Goal: Task Accomplishment & Management: Complete application form

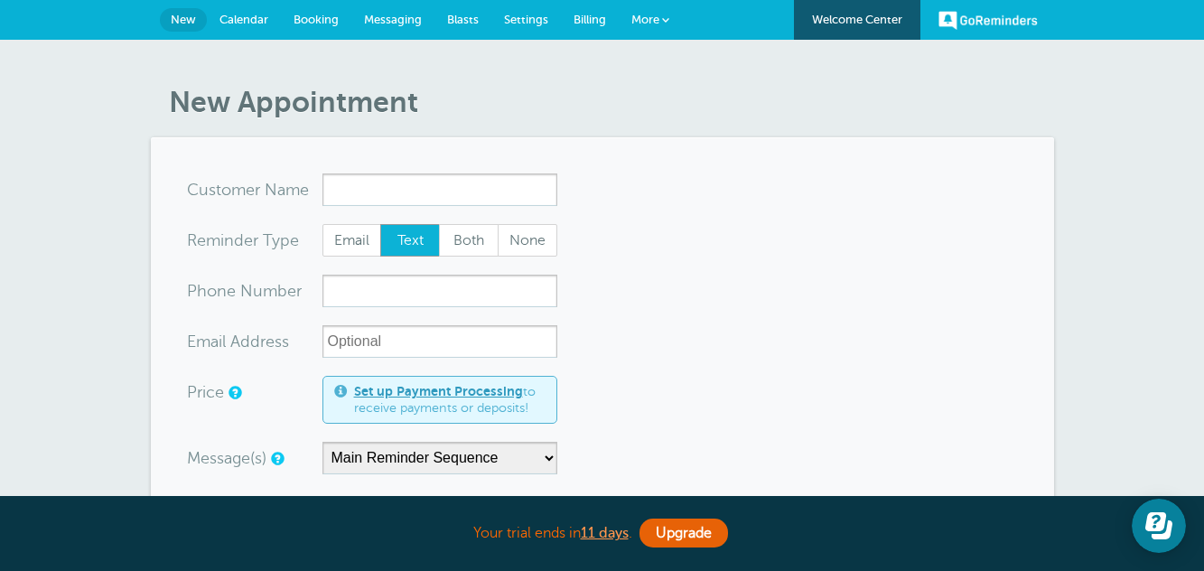
click at [304, 30] on link "Booking" at bounding box center [316, 20] width 70 height 40
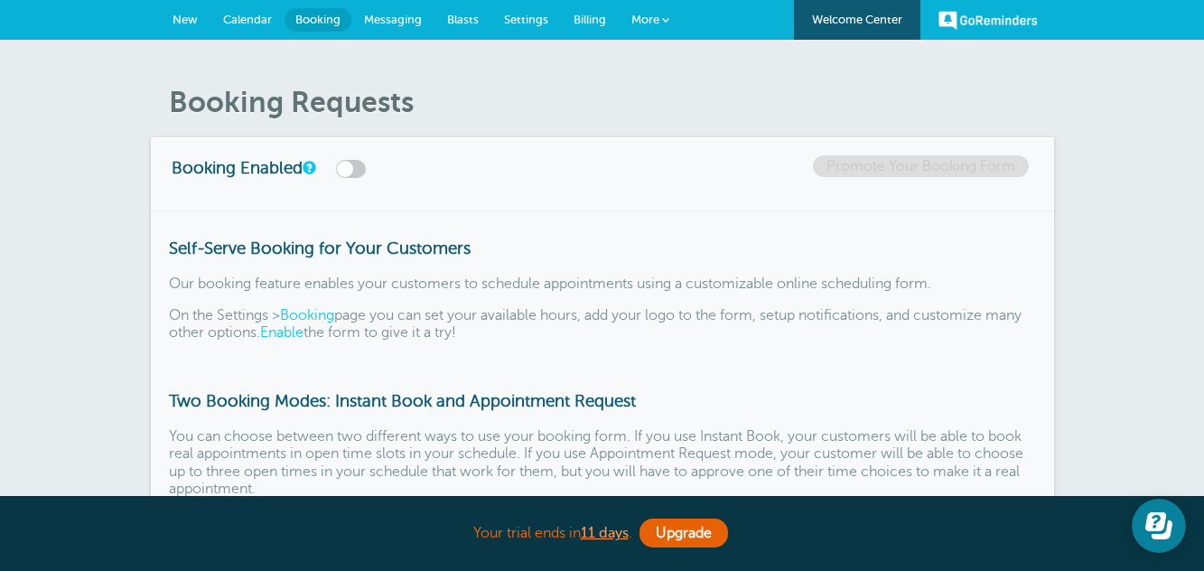
click at [247, 18] on span "Calendar" at bounding box center [247, 20] width 49 height 14
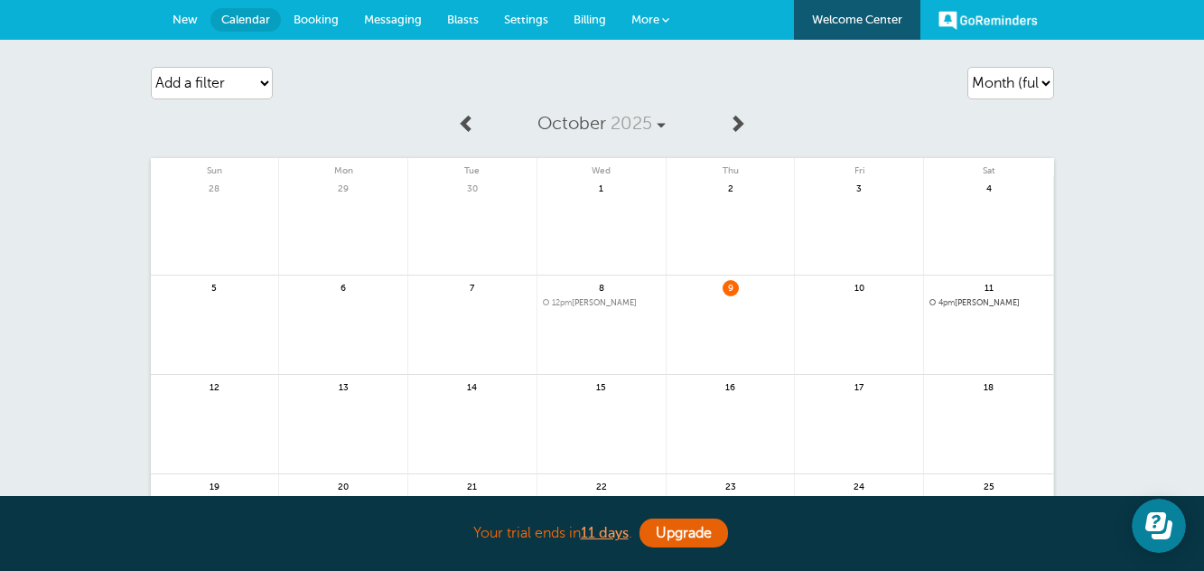
click at [1135, 183] on div "Agenda Day Week Month (full view) Month (condensed) Add a filter Customer Searc…" at bounding box center [602, 426] width 1204 height 772
click at [664, 113] on link "October 2025" at bounding box center [601, 124] width 233 height 40
click at [264, 125] on div "October 2025 Sun Mon Tue Wed Thu Fri Sat 28 29 30 1" at bounding box center [602, 388] width 903 height 569
click at [1075, 95] on div "Agenda Day Week Month (full view) Month (condensed) Add a filter Customer Searc…" at bounding box center [602, 426] width 1204 height 772
click at [375, 75] on div "Add a filter Customer Search Appointment Status Payment Status Clear filters" at bounding box center [295, 83] width 289 height 51
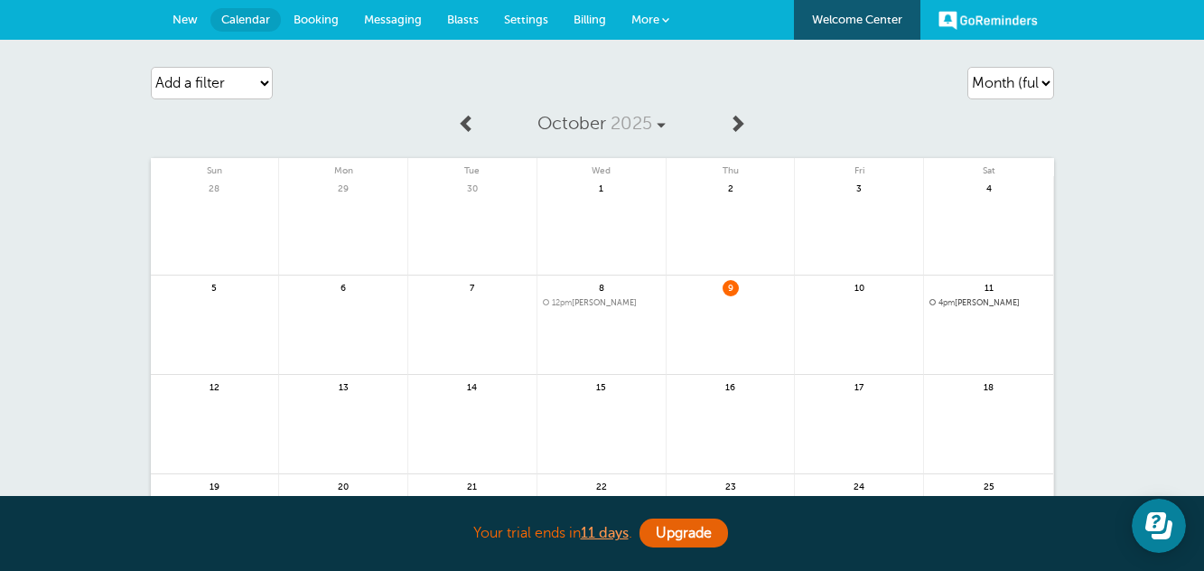
drag, startPoint x: 375, startPoint y: 75, endPoint x: 315, endPoint y: 75, distance: 59.6
click at [315, 75] on div "Add a filter Customer Search Appointment Status Payment Status Clear filters" at bounding box center [295, 83] width 289 height 51
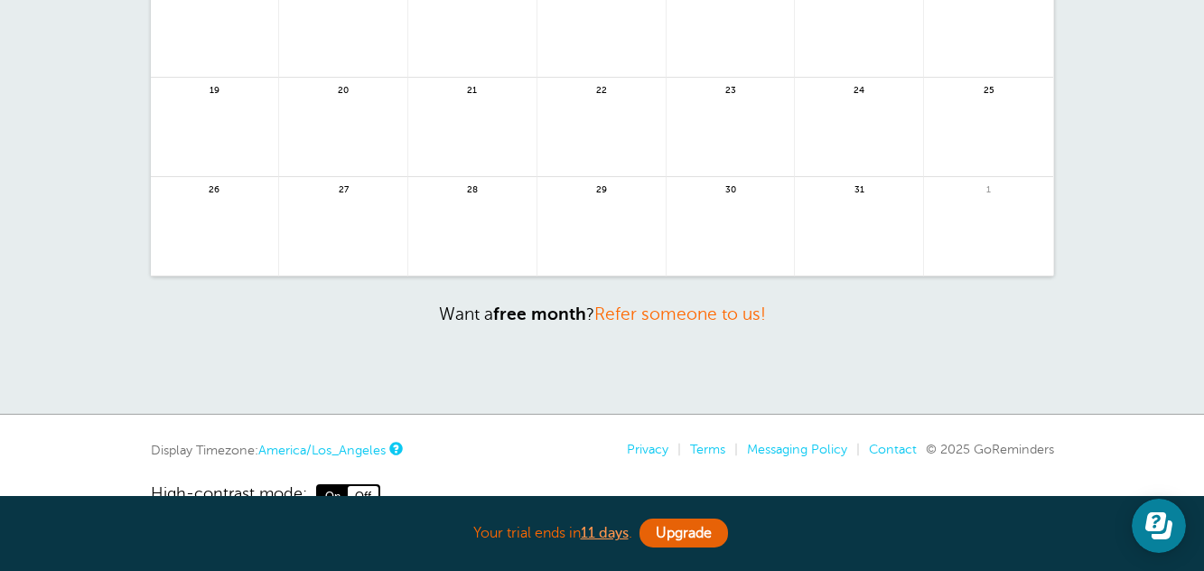
scroll to position [443, 0]
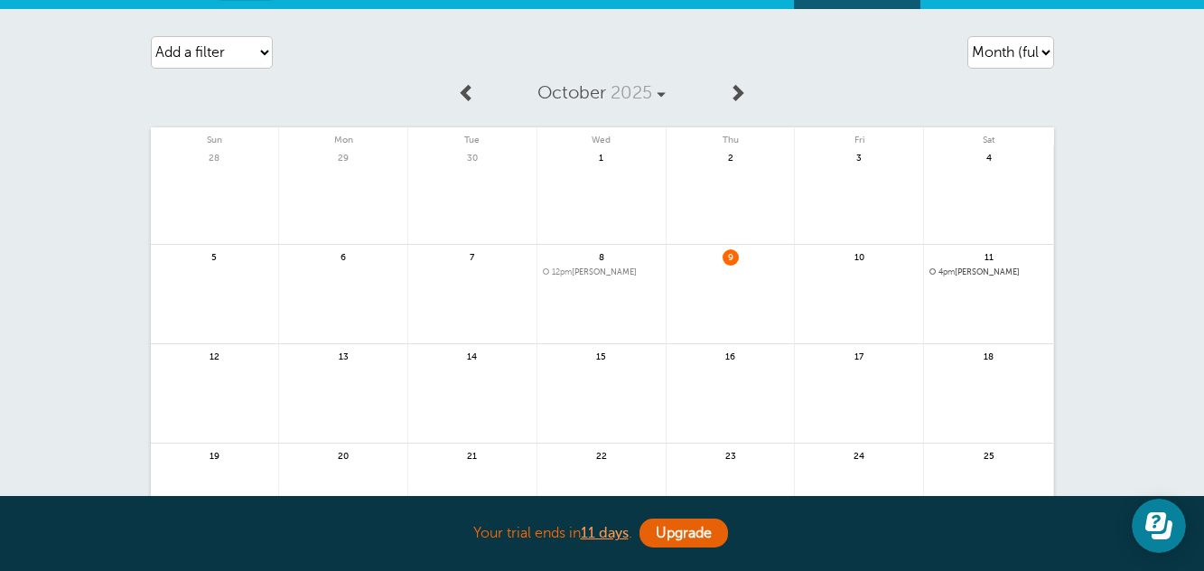
scroll to position [0, 0]
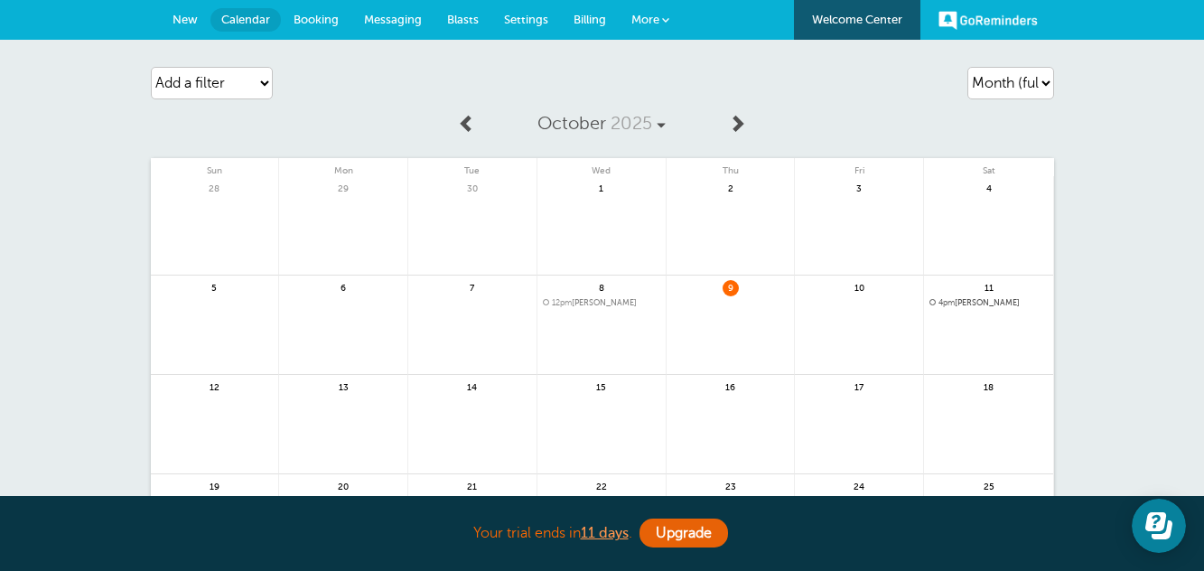
click at [533, 22] on span "Settings" at bounding box center [526, 20] width 44 height 14
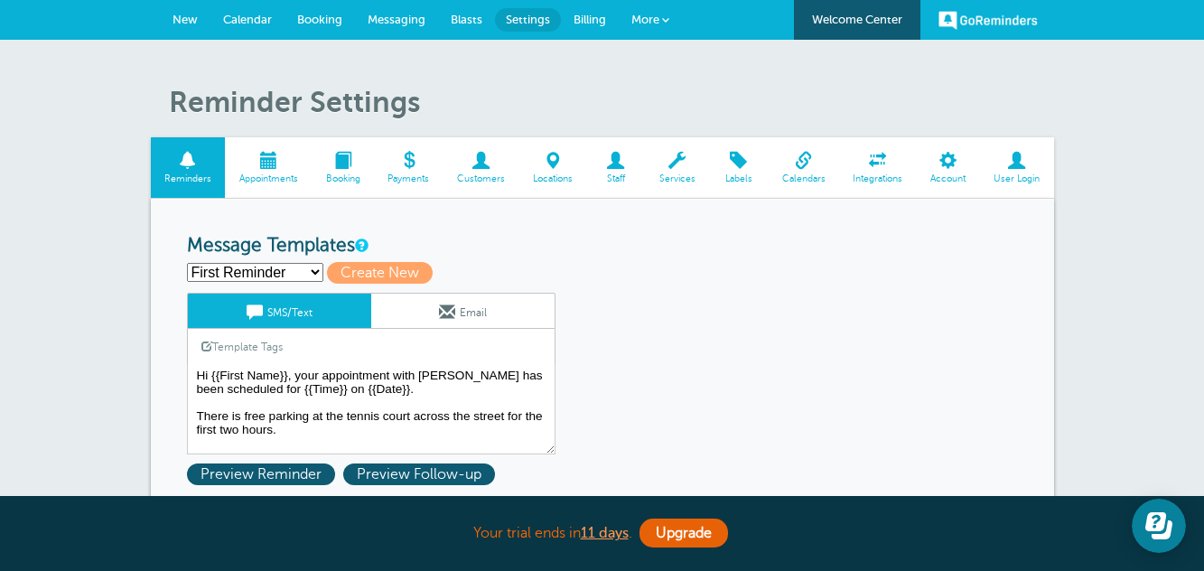
click at [261, 155] on span at bounding box center [268, 160] width 87 height 17
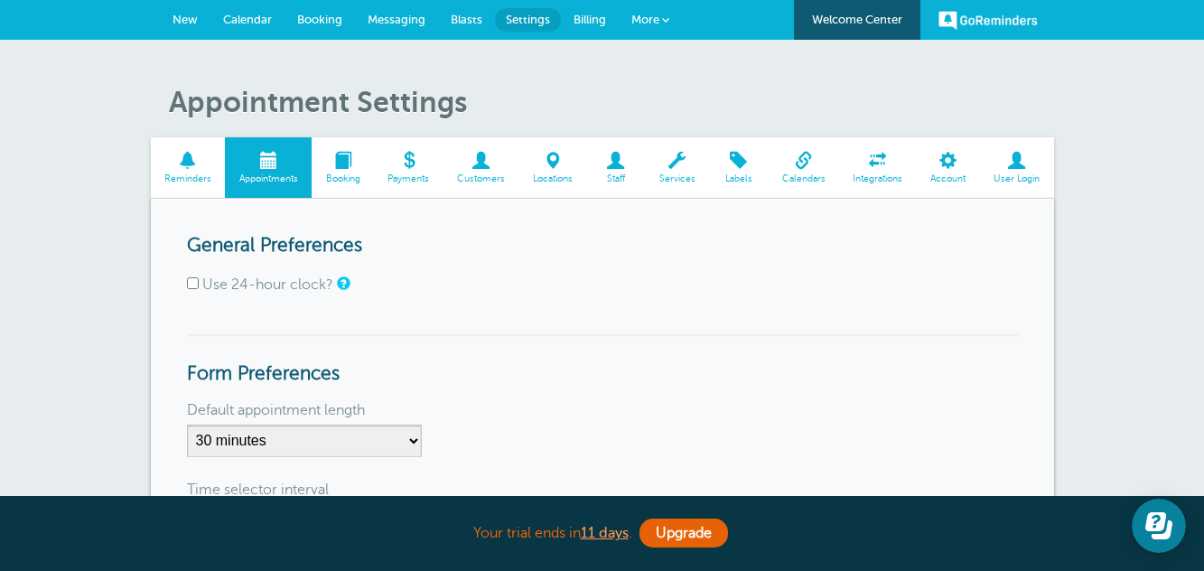
click at [211, 174] on span "Reminders" at bounding box center [188, 178] width 57 height 11
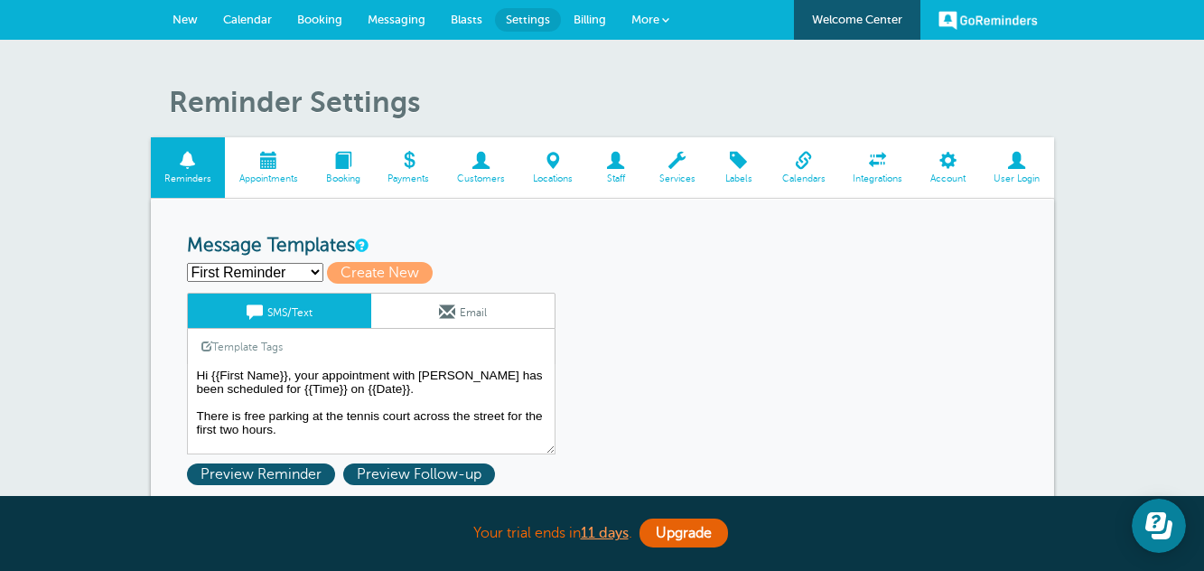
click at [273, 174] on span "Appointments" at bounding box center [268, 178] width 69 height 11
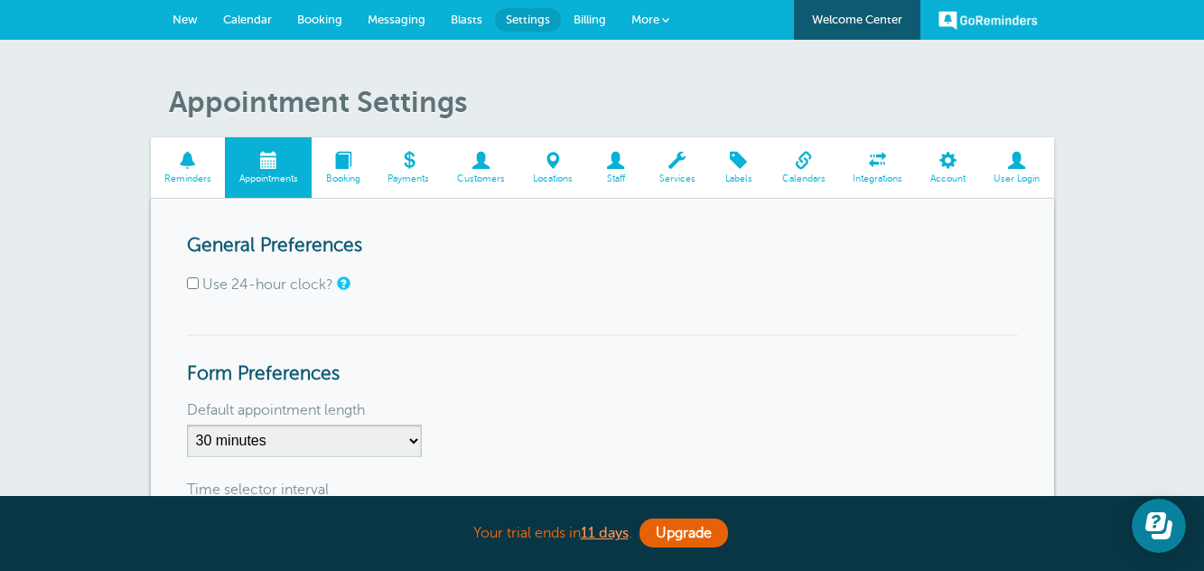
click at [207, 170] on link "Reminders" at bounding box center [188, 167] width 75 height 61
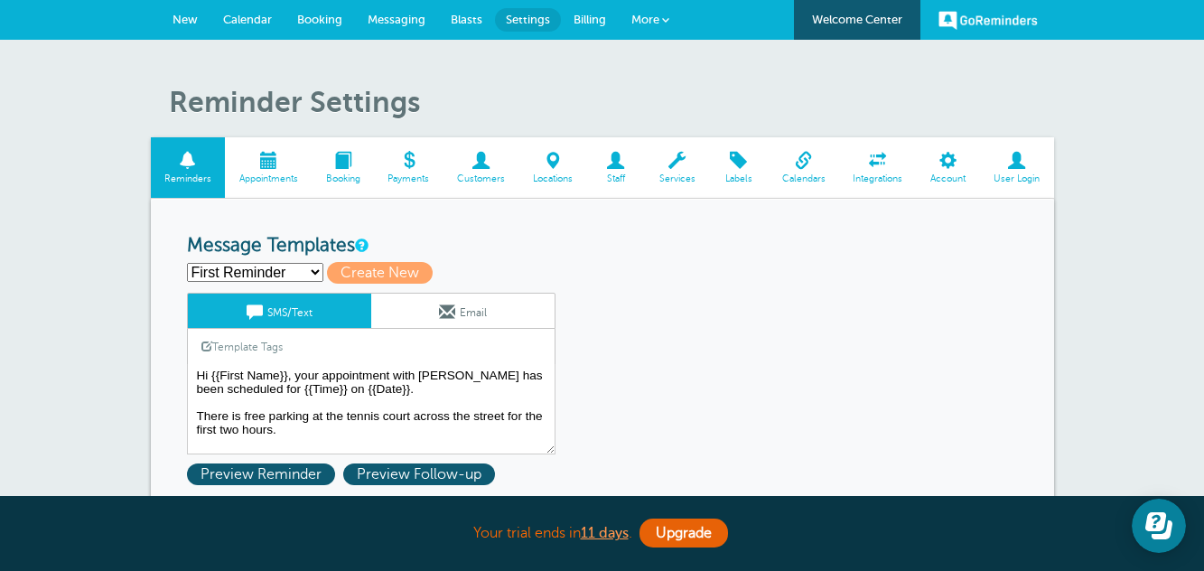
click at [160, 22] on link "New" at bounding box center [185, 20] width 51 height 40
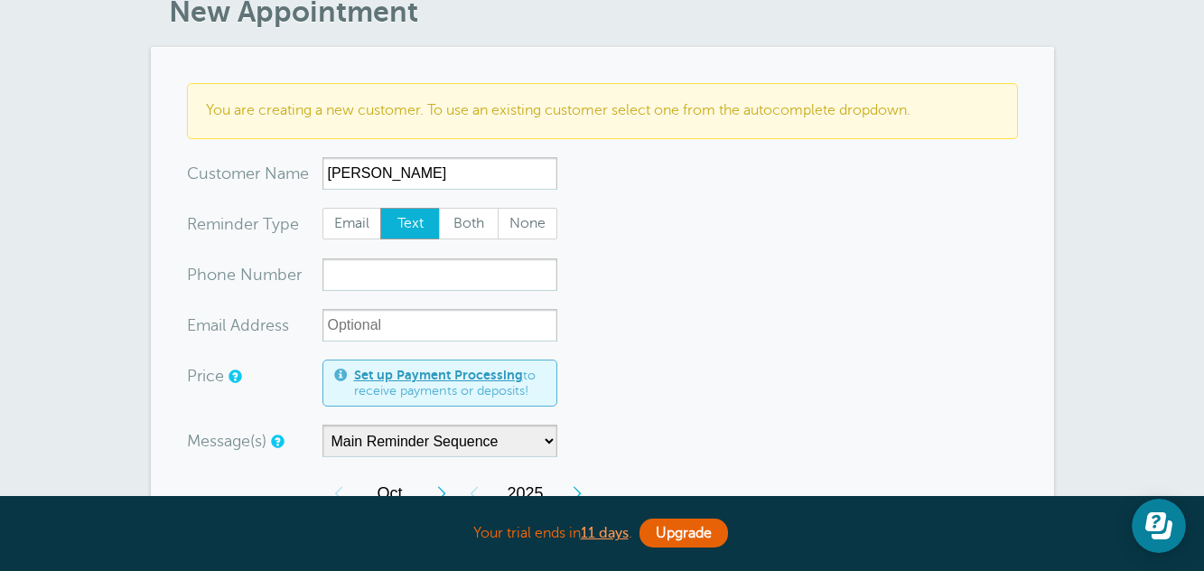
type input "CHARLINE BLAKE"
click at [464, 284] on input "xxx-no-autofill" at bounding box center [440, 274] width 235 height 33
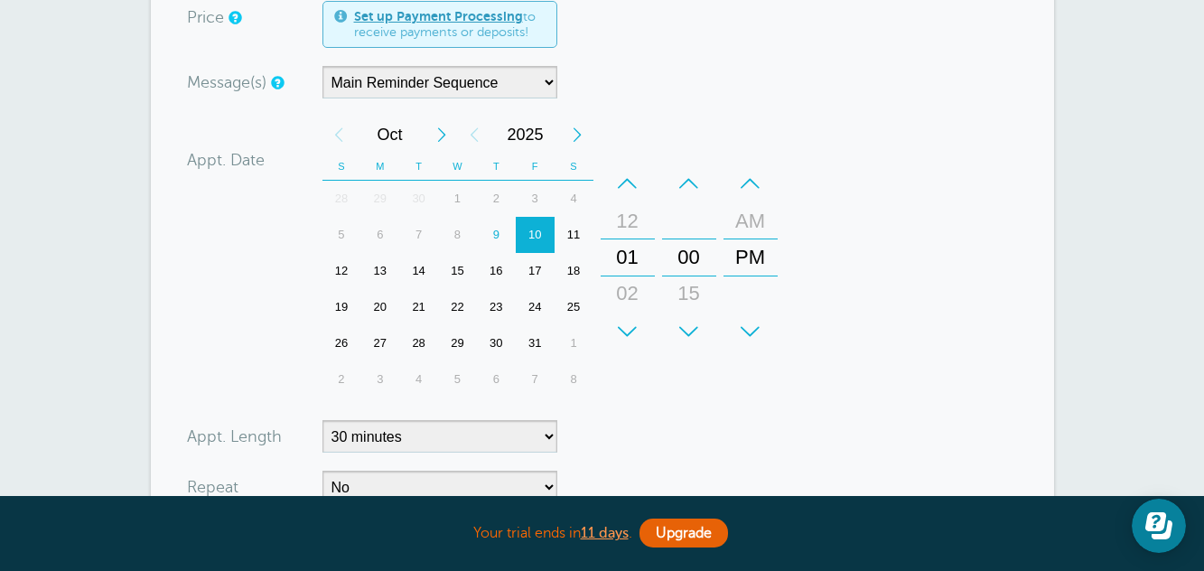
scroll to position [452, 0]
click at [379, 268] on div "13" at bounding box center [379, 268] width 39 height 36
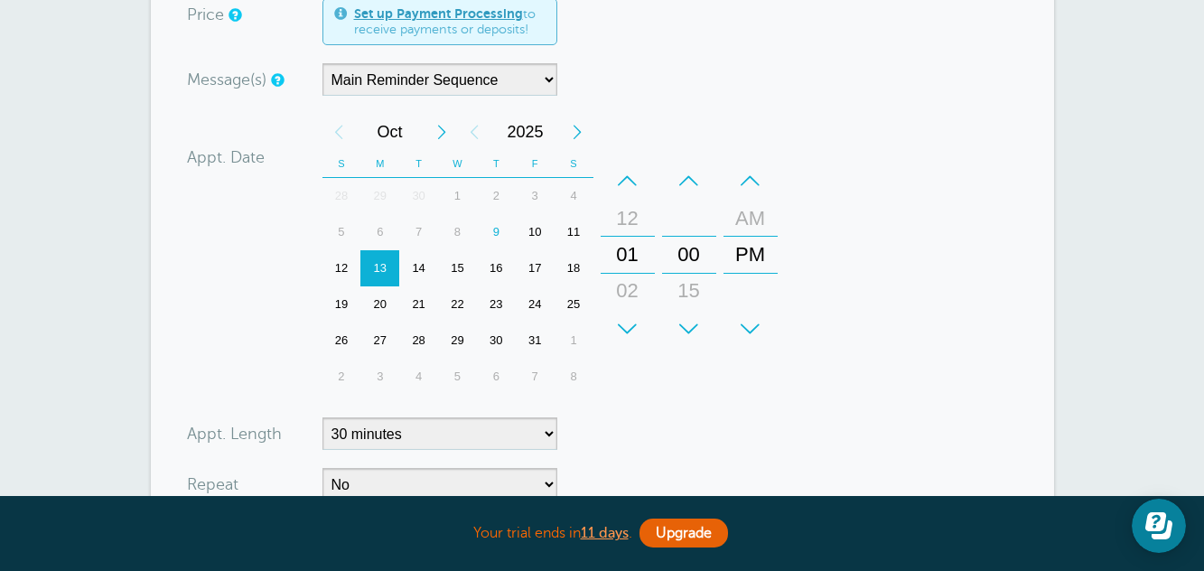
click at [628, 189] on div "–" at bounding box center [628, 181] width 54 height 36
click at [629, 332] on div "+" at bounding box center [628, 329] width 54 height 36
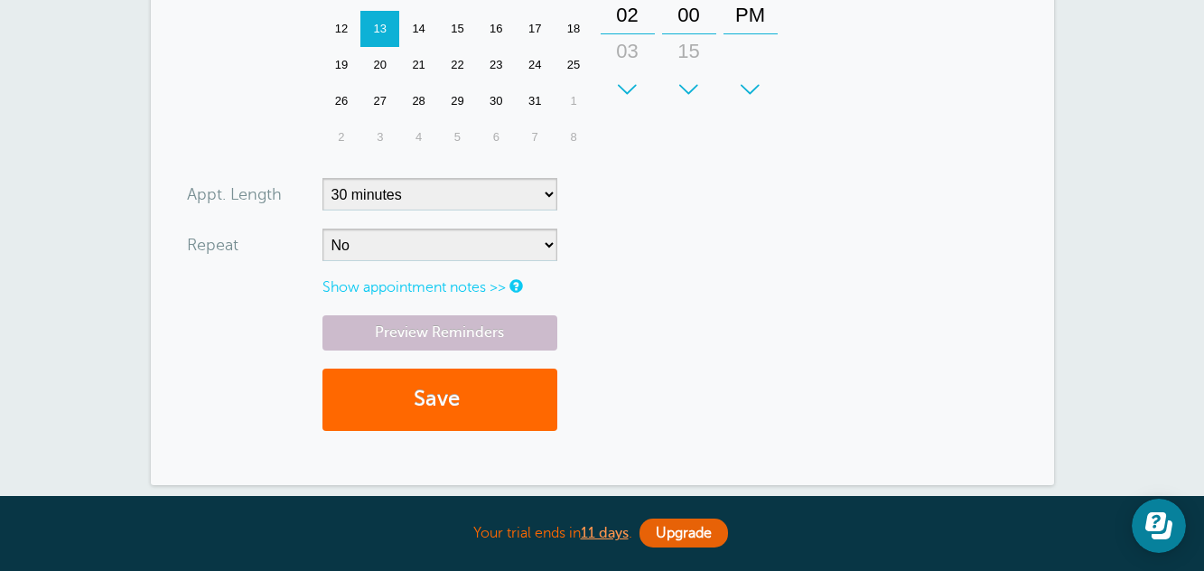
scroll to position [723, 0]
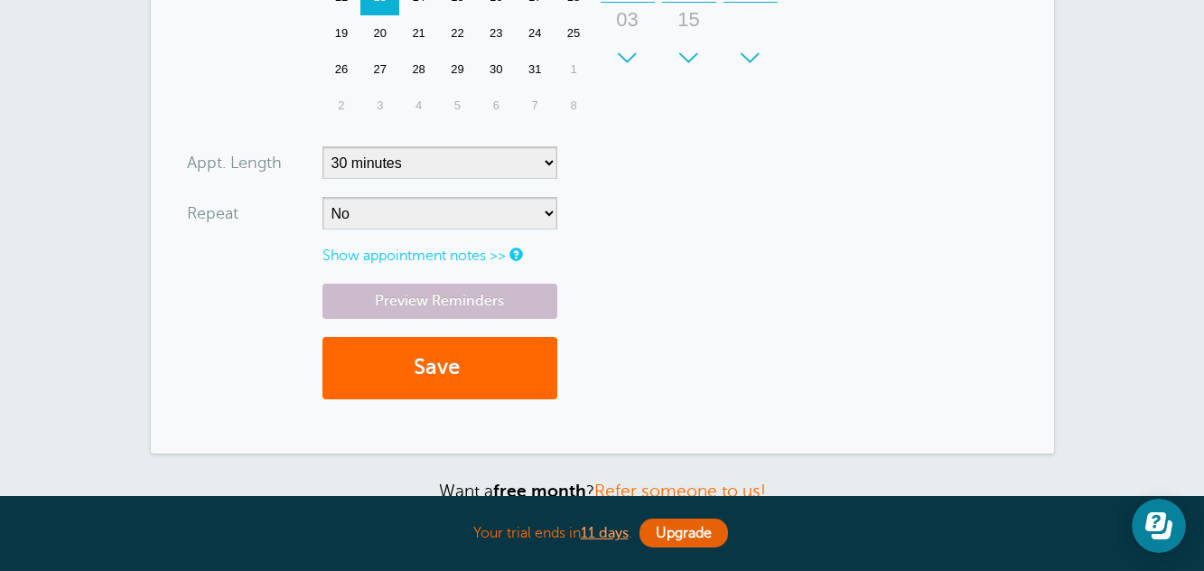
type input "310-926-5864"
click at [516, 158] on select "5 minutes 10 minutes 15 minutes 20 minutes 25 minutes 30 minutes 35 minutes 40 …" at bounding box center [440, 162] width 235 height 33
select select "60"
click at [323, 146] on select "5 minutes 10 minutes 15 minutes 20 minutes 25 minutes 30 minutes 35 minutes 40 …" at bounding box center [440, 162] width 235 height 33
click at [479, 369] on button "Save" at bounding box center [440, 368] width 235 height 62
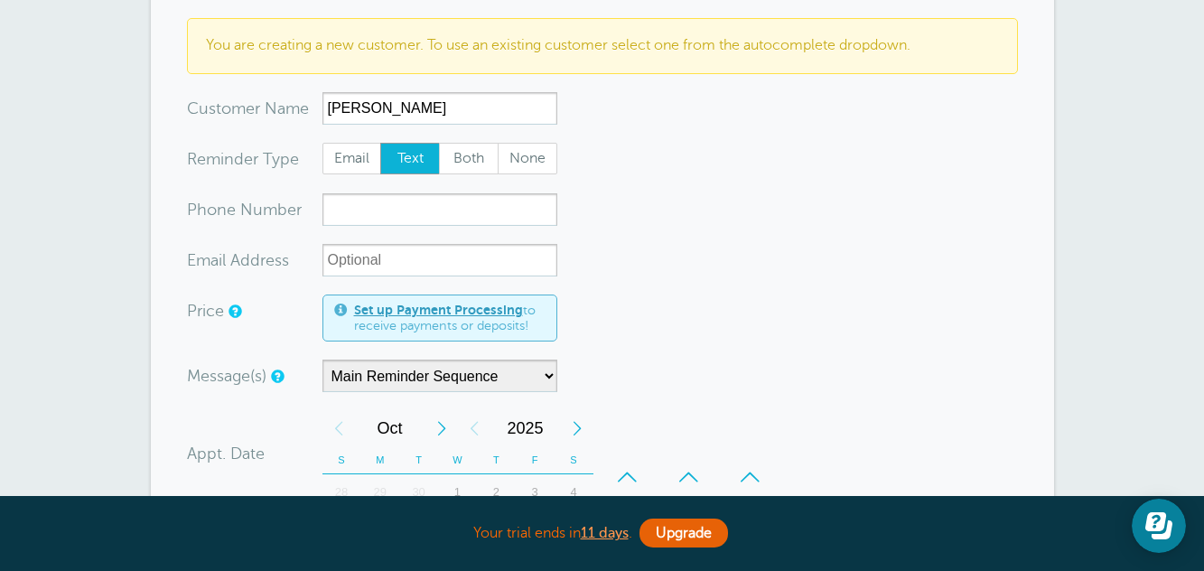
scroll to position [271, 0]
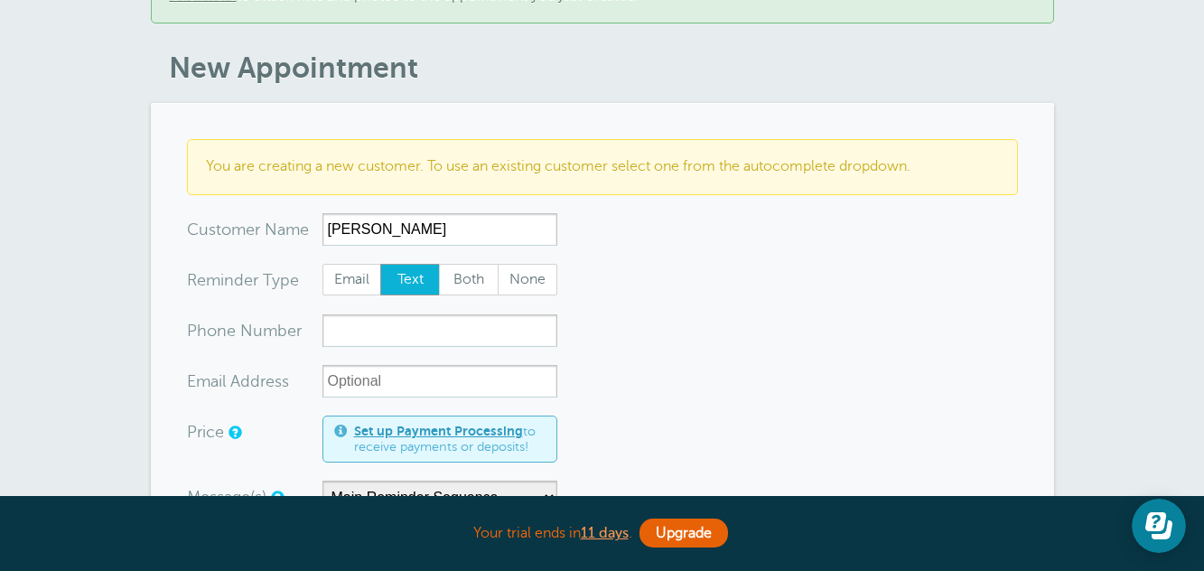
type input "[PERSON_NAME]"
click at [472, 326] on input "xxx-no-autofill" at bounding box center [440, 330] width 235 height 33
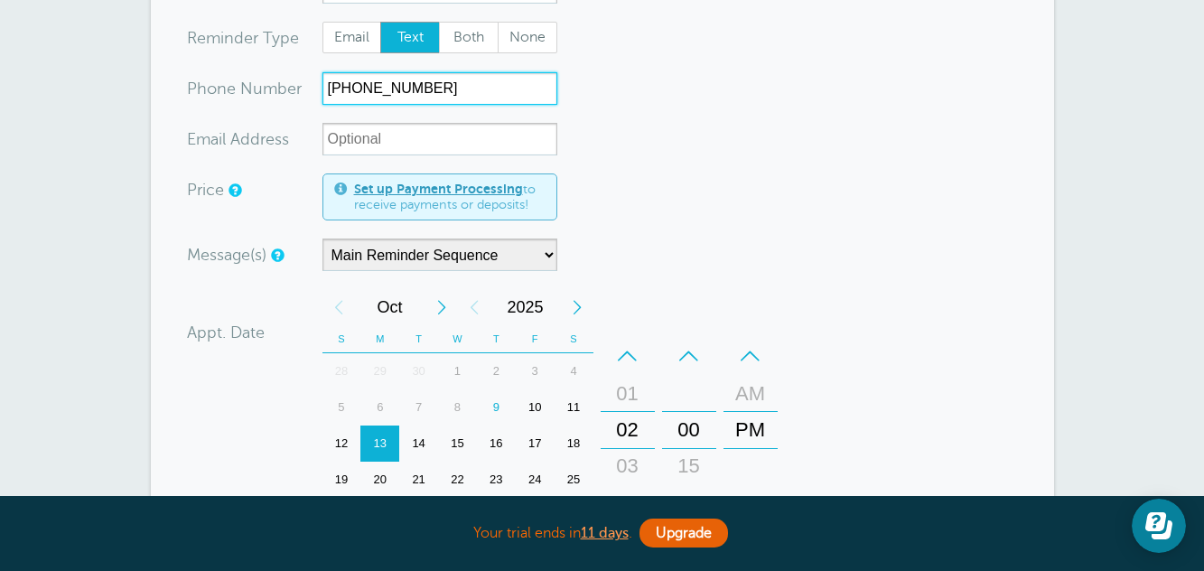
scroll to position [632, 0]
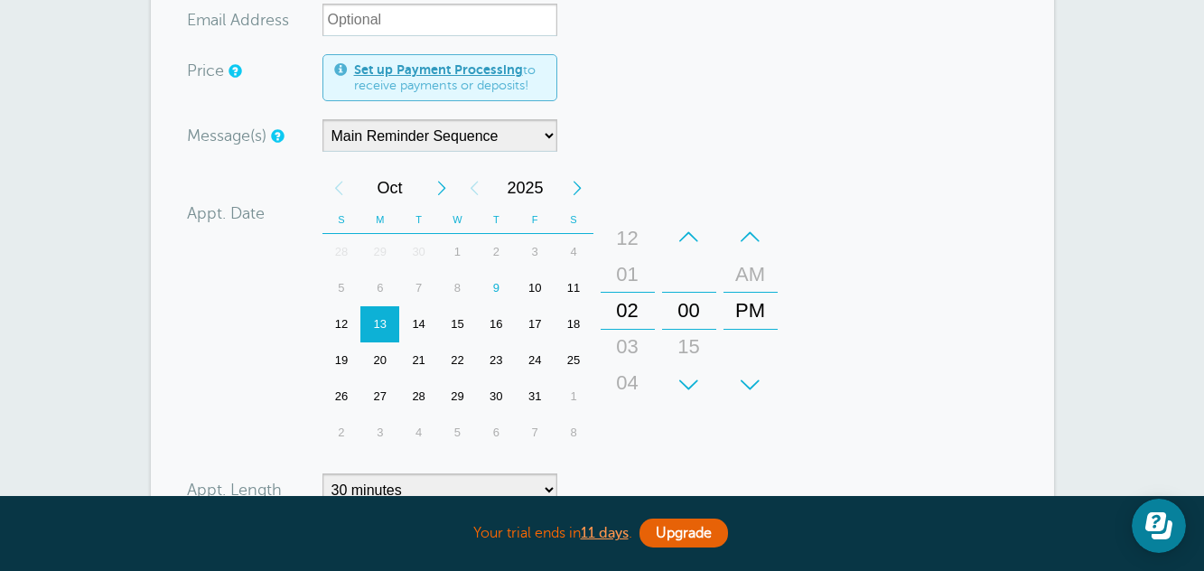
click at [620, 329] on div "03" at bounding box center [627, 347] width 43 height 36
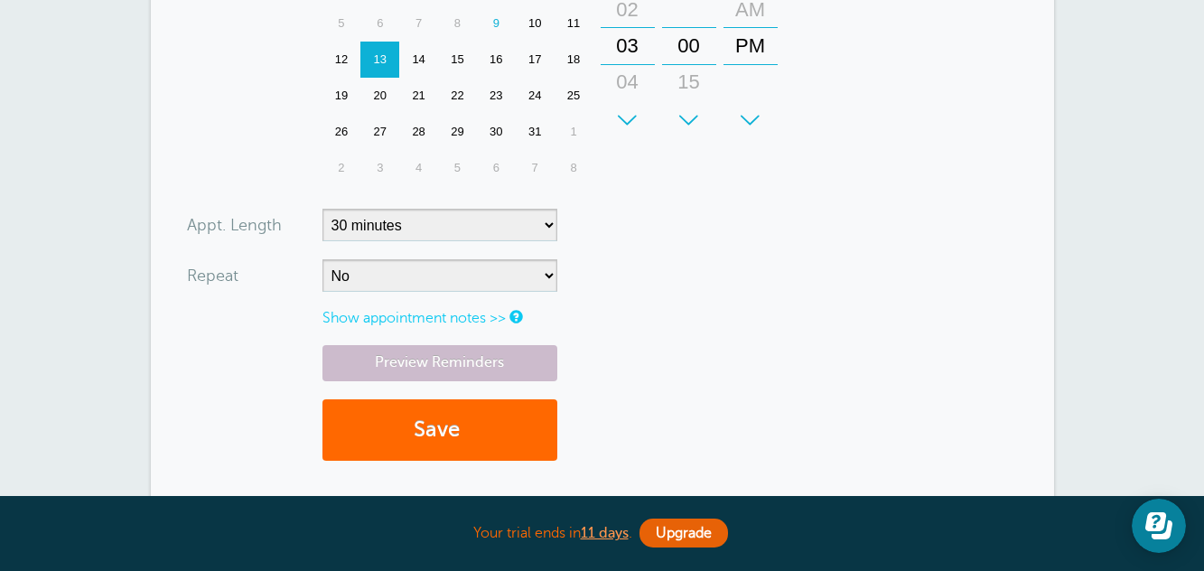
scroll to position [903, 0]
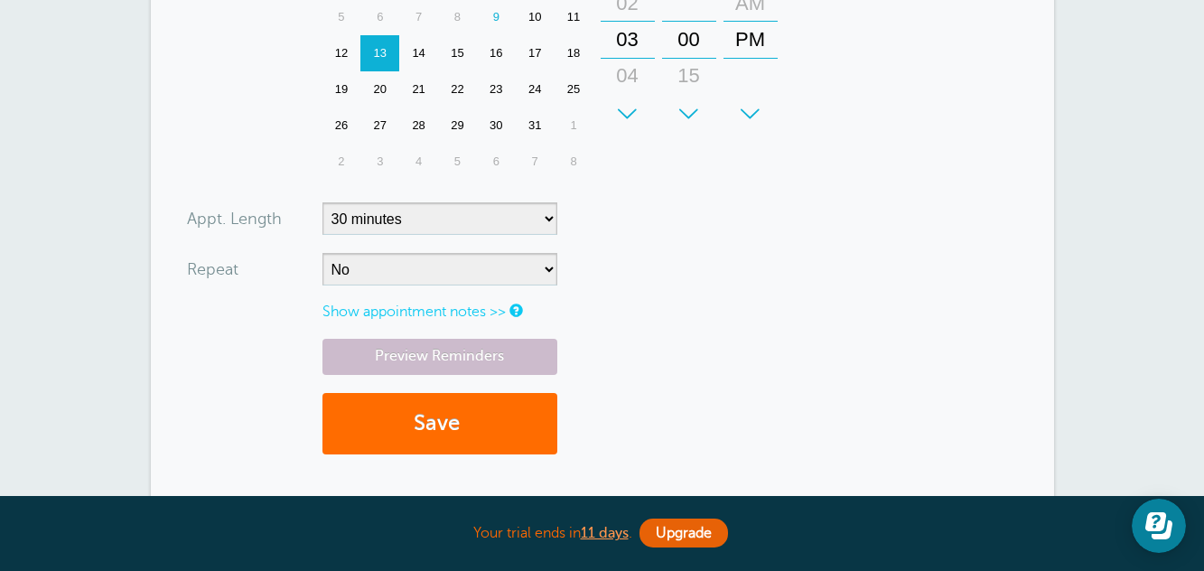
type input "323-621-8183"
click at [423, 399] on button "Save" at bounding box center [440, 424] width 235 height 62
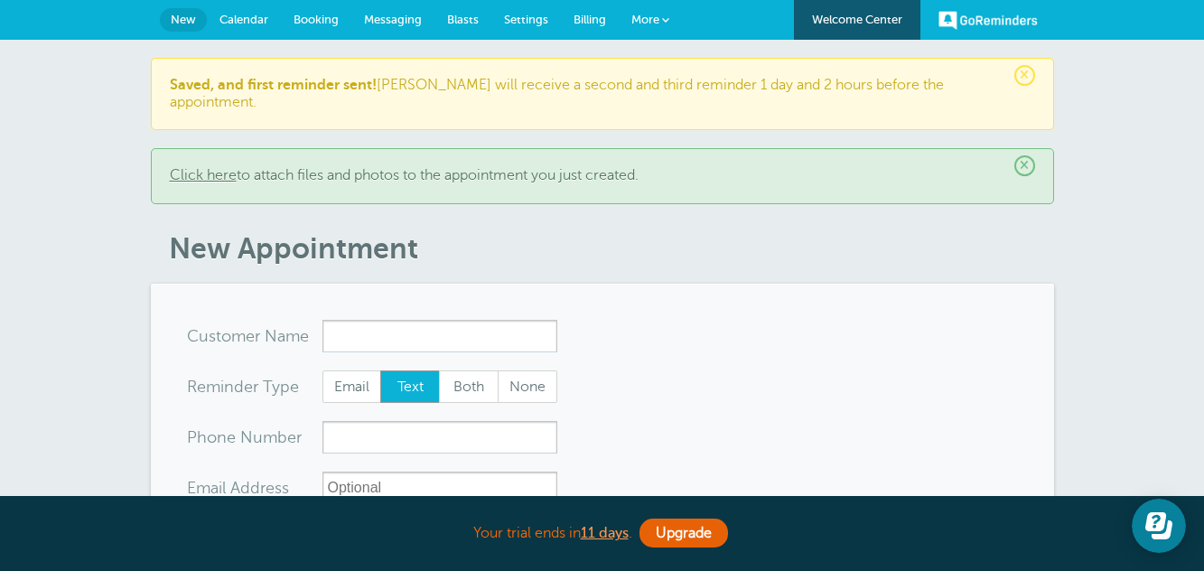
click at [238, 29] on link "Calendar" at bounding box center [244, 20] width 74 height 40
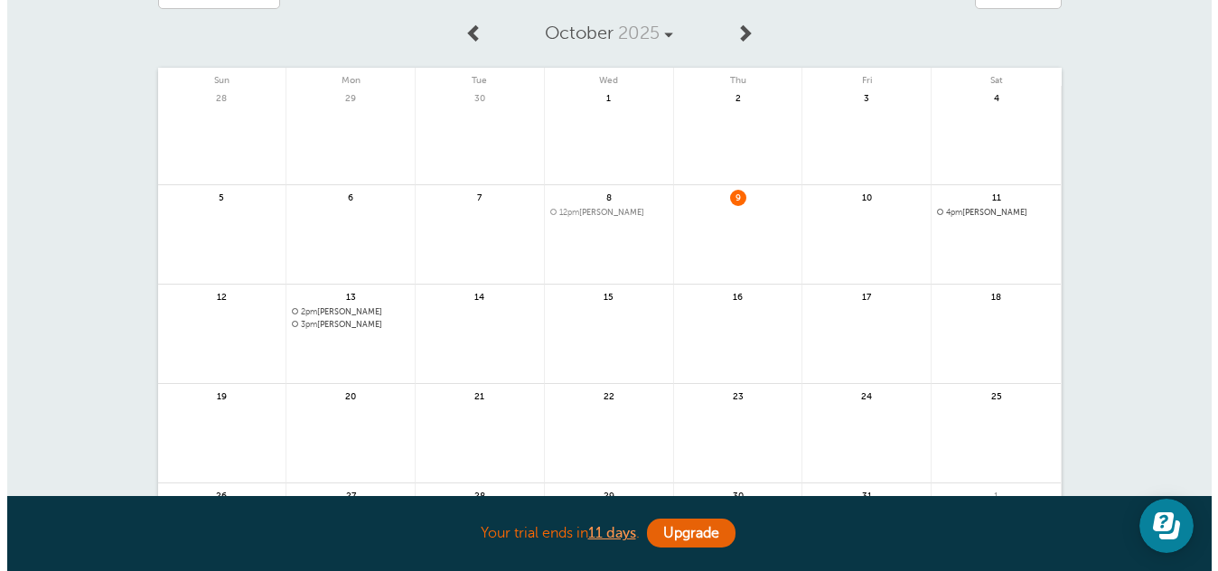
scroll to position [181, 0]
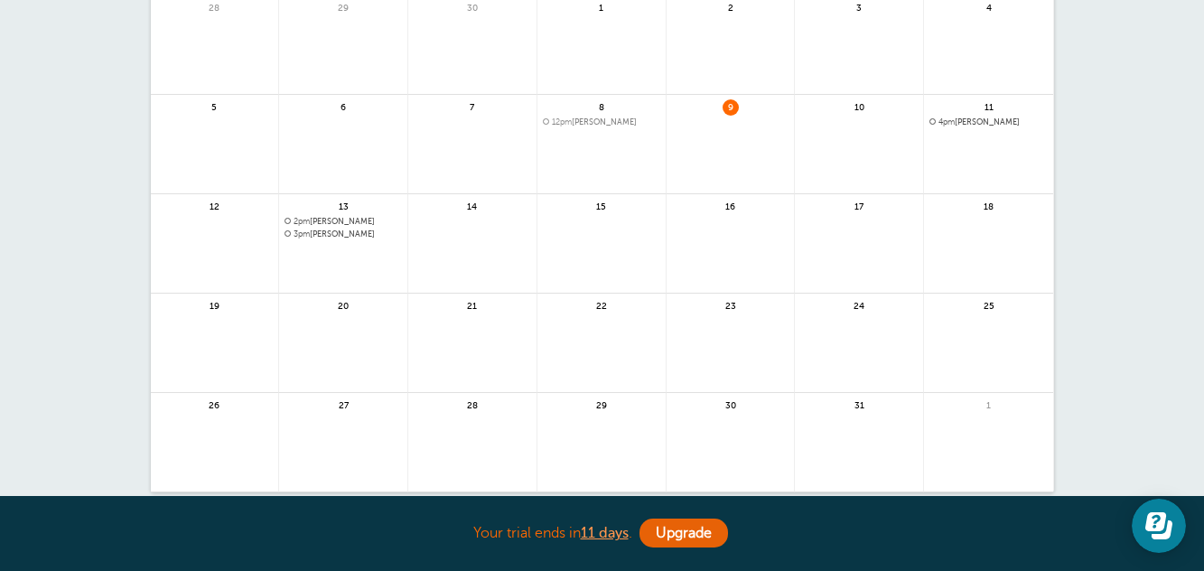
click at [546, 124] on span at bounding box center [546, 121] width 6 height 6
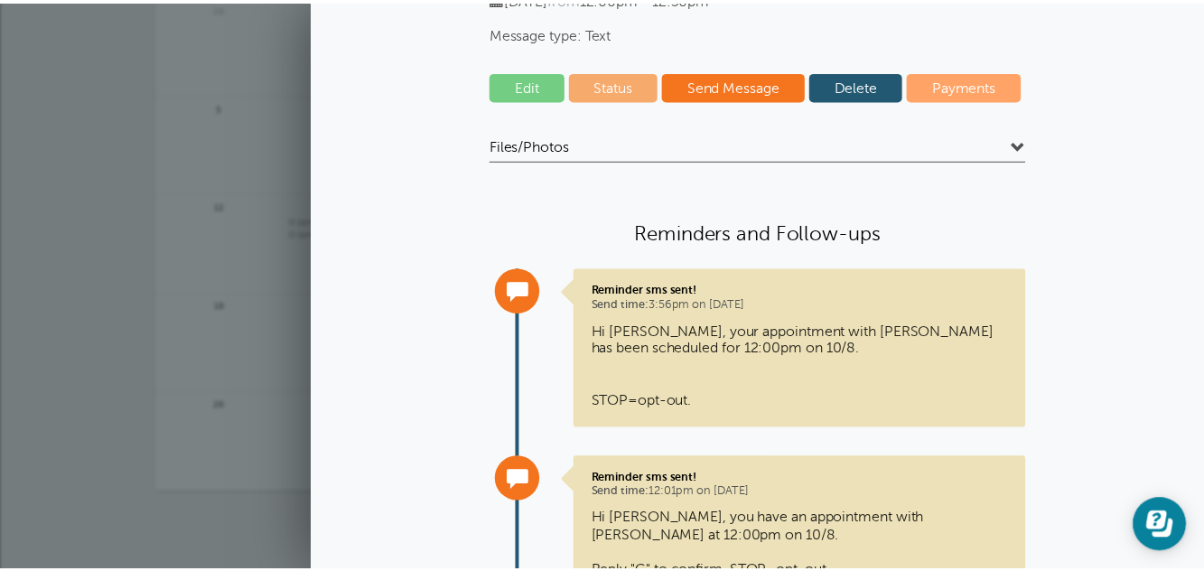
scroll to position [90, 0]
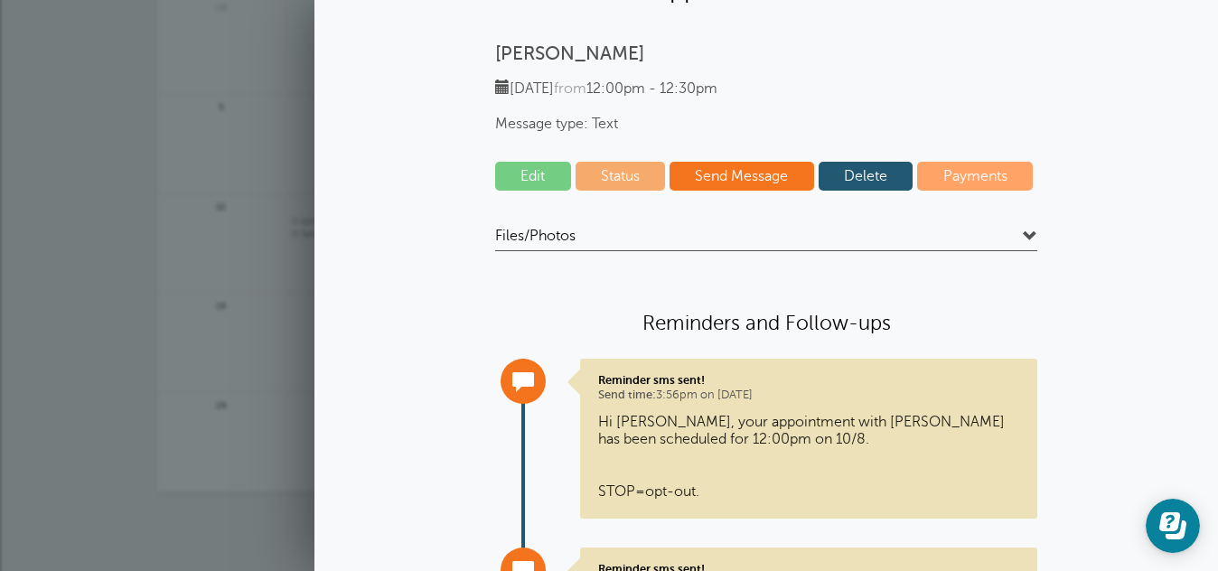
click at [872, 181] on link "Delete" at bounding box center [865, 176] width 95 height 29
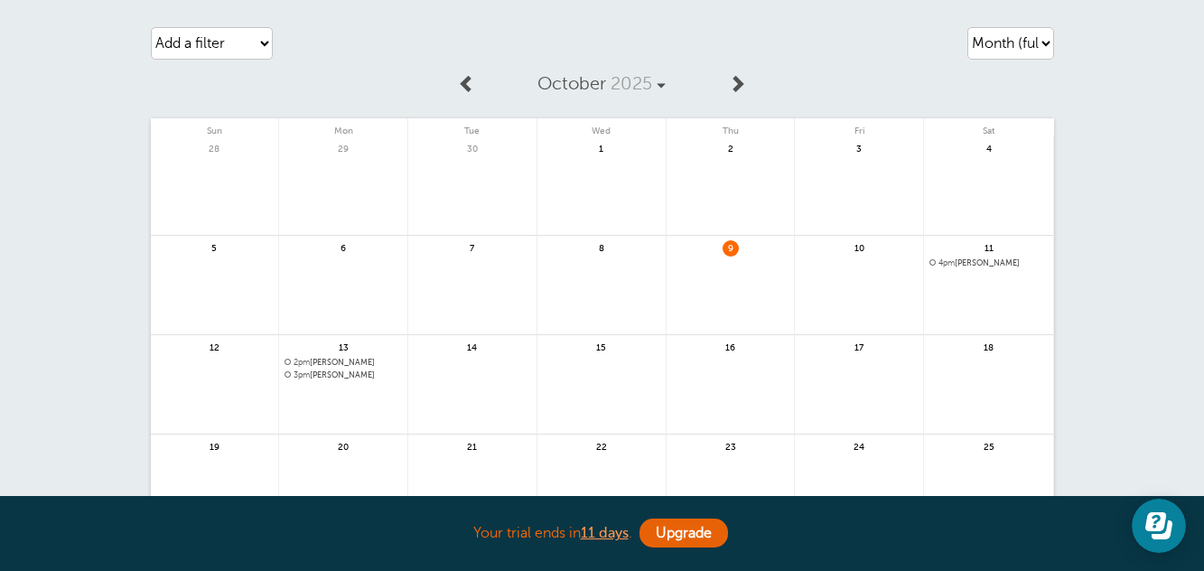
scroll to position [0, 0]
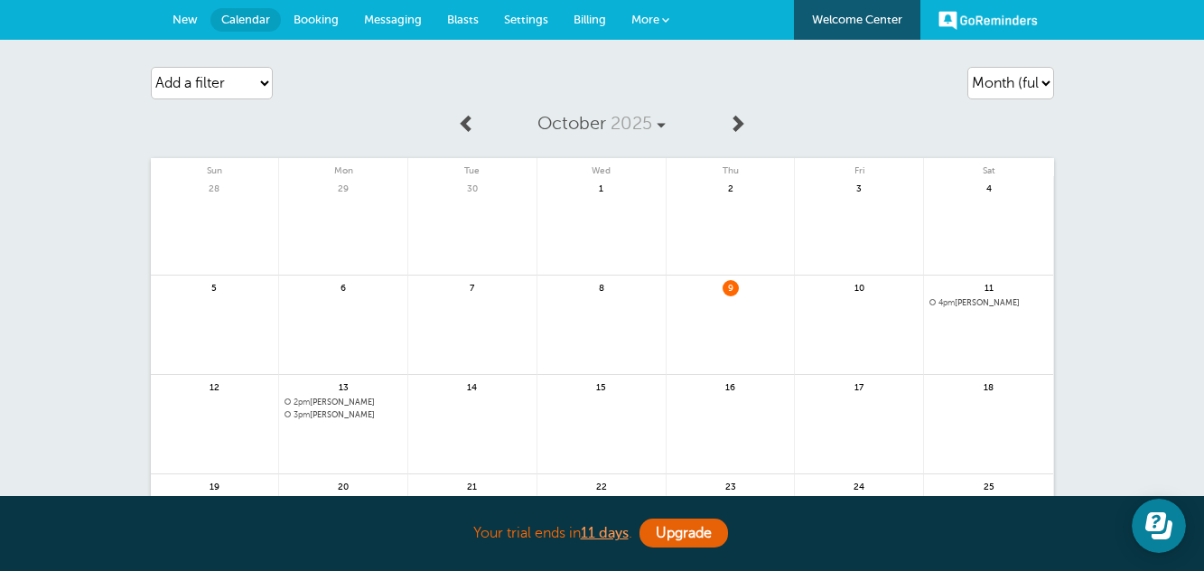
click at [395, 38] on link "Messaging" at bounding box center [392, 20] width 83 height 40
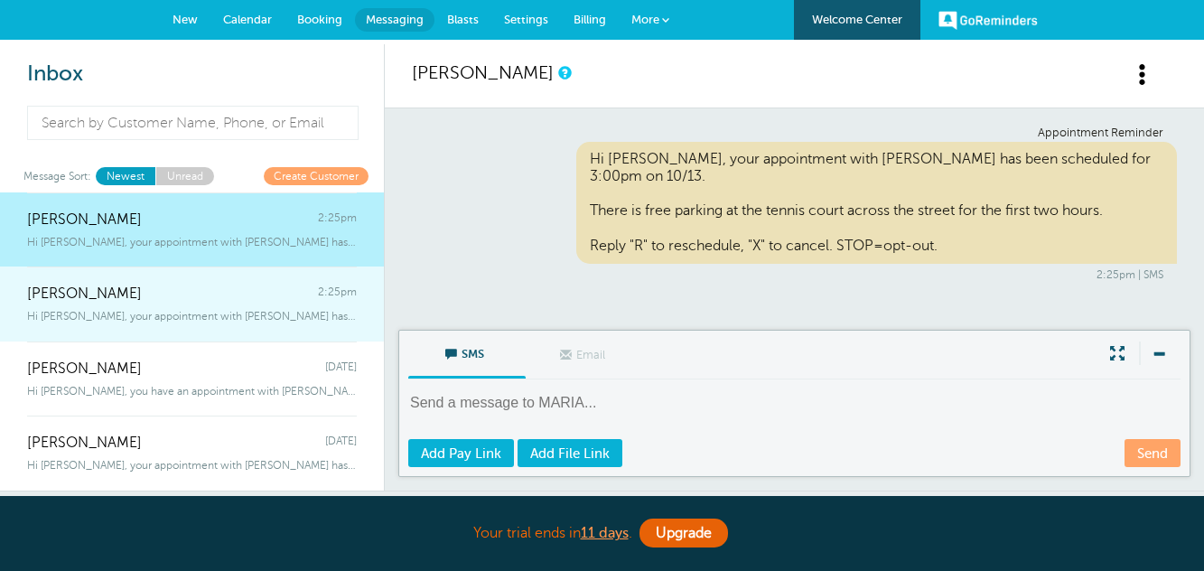
click at [262, 295] on div "[PERSON_NAME] 2:25pm" at bounding box center [192, 285] width 330 height 36
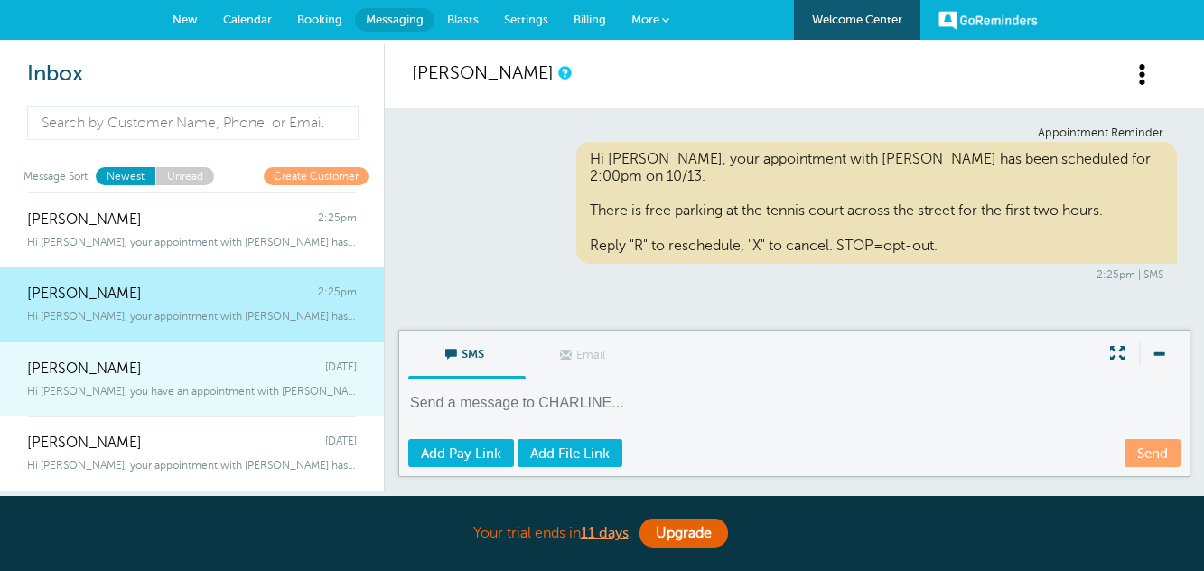
click at [237, 379] on div "Hi [PERSON_NAME], you have an appointment with [PERSON_NAME] [DATE] at 12:00p" at bounding box center [192, 388] width 330 height 20
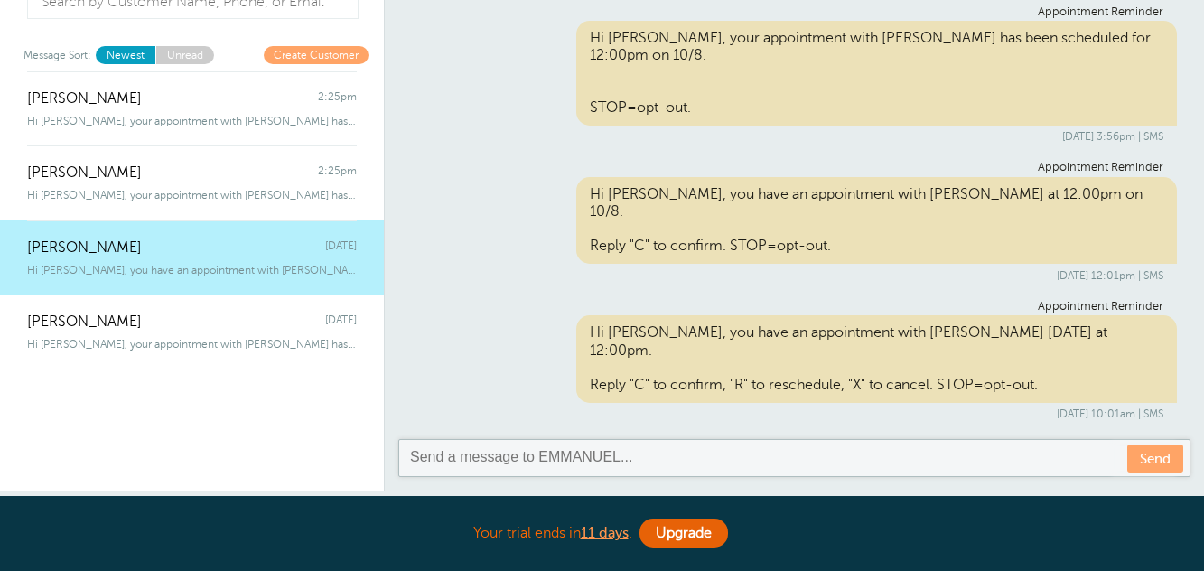
scroll to position [90, 0]
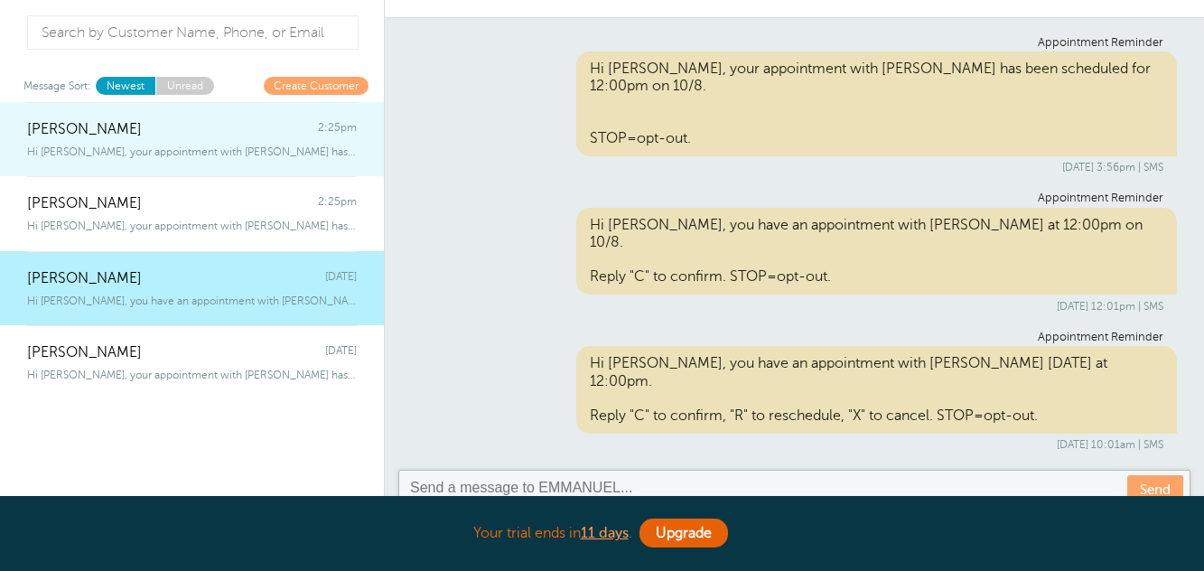
click at [329, 139] on div "Hi MARIA, your appointment with Dr. Brandeis has been scheduled for 3:00pm" at bounding box center [192, 148] width 330 height 20
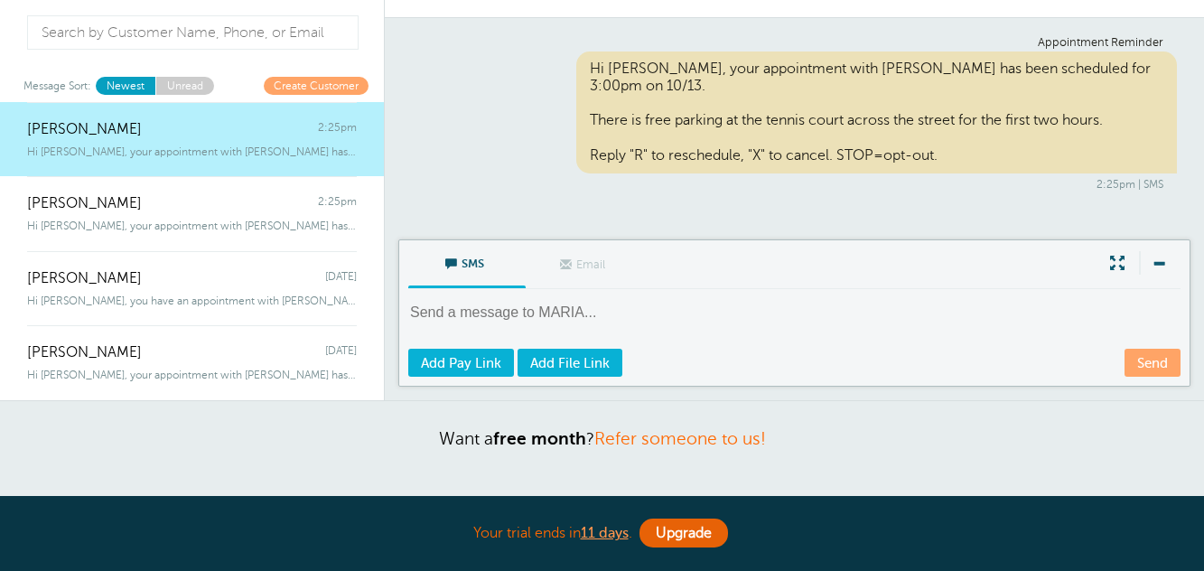
click at [208, 78] on link "Unread" at bounding box center [184, 85] width 59 height 17
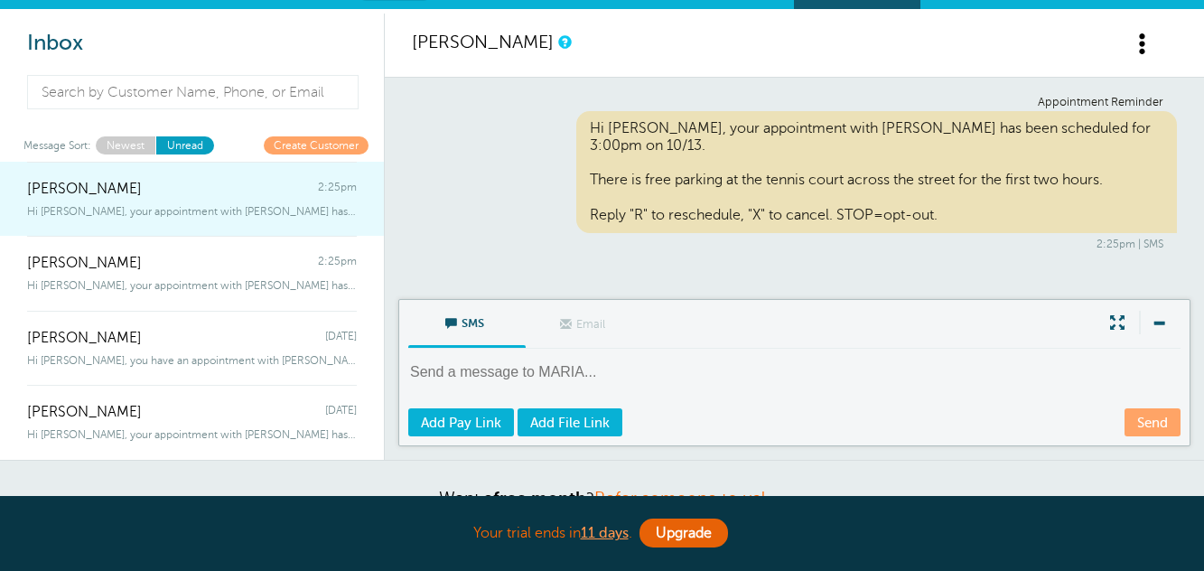
scroll to position [0, 0]
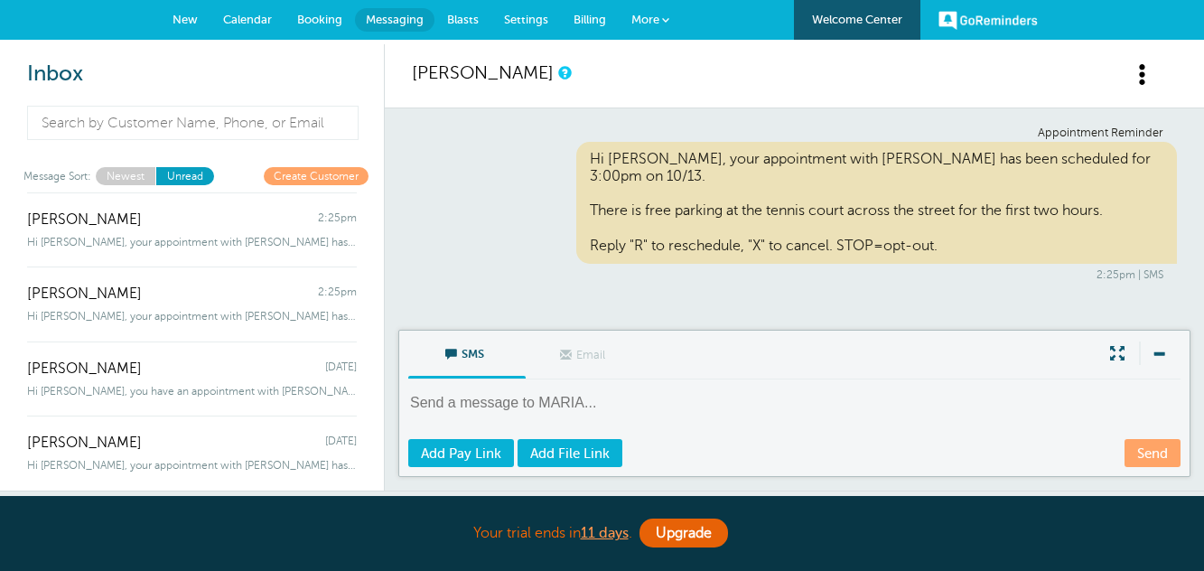
click at [116, 173] on link "Newest" at bounding box center [126, 175] width 60 height 17
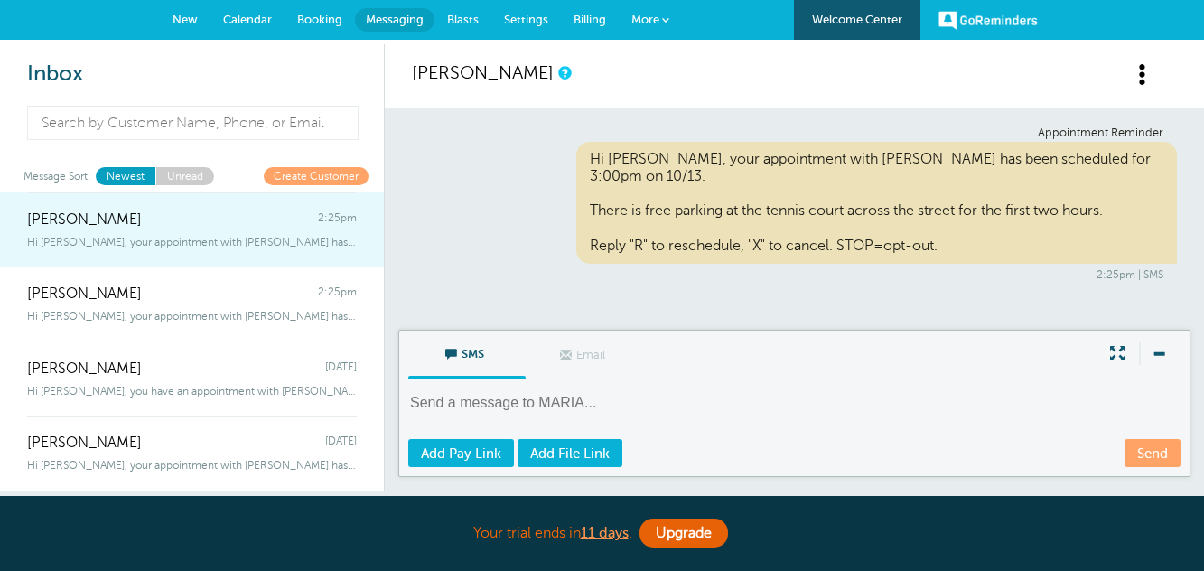
click at [299, 226] on div "MARIA D HOLLANDA 2:25pm" at bounding box center [192, 210] width 330 height 36
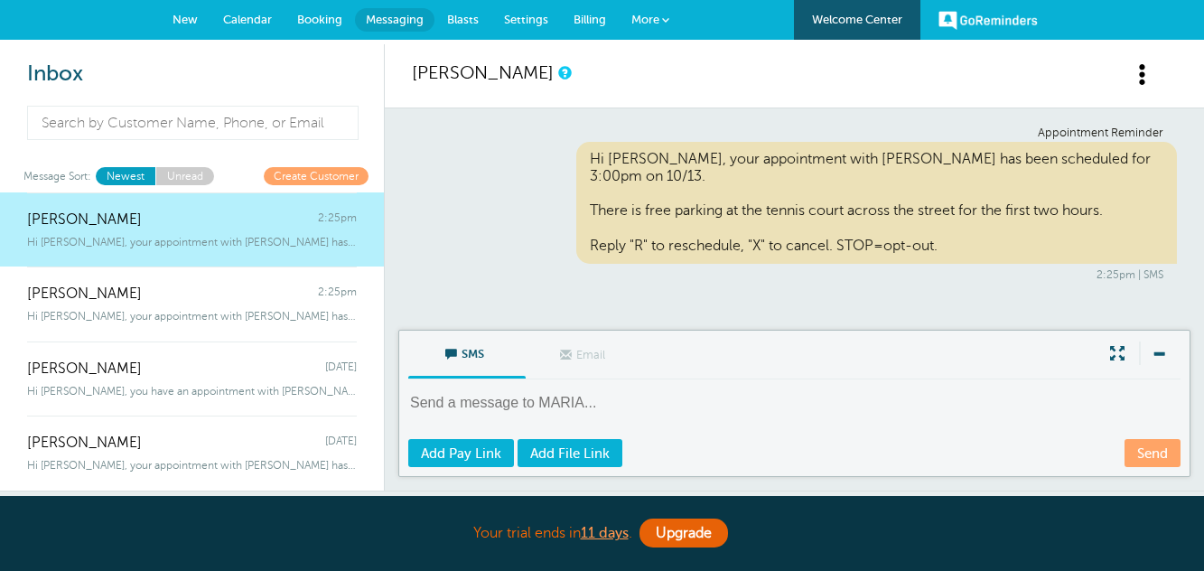
click at [247, 25] on span "Calendar" at bounding box center [247, 20] width 49 height 14
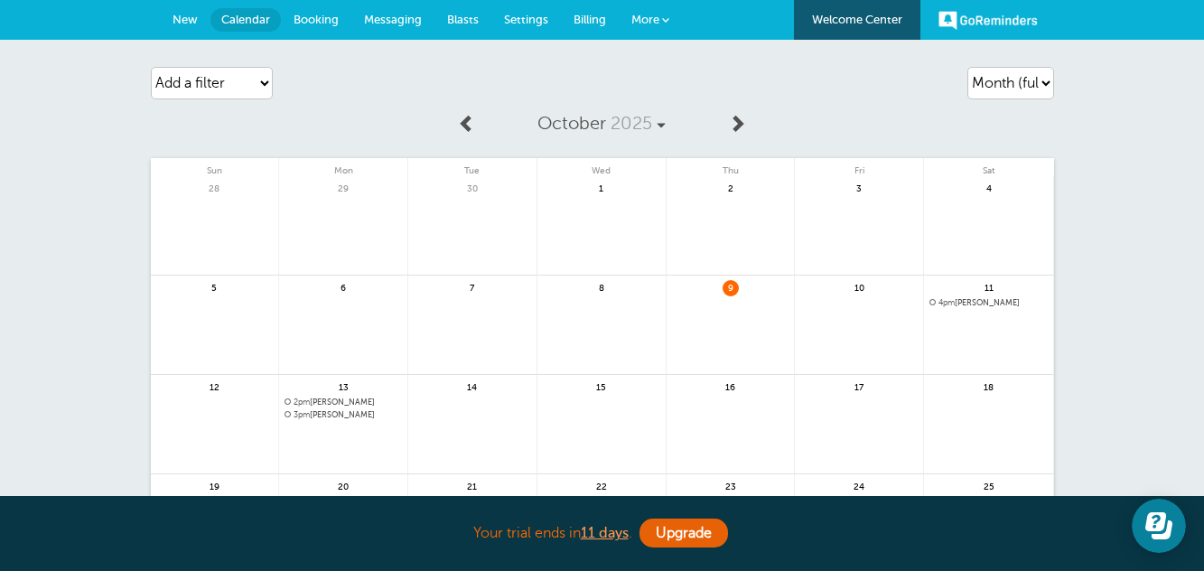
click at [309, 22] on span "Booking" at bounding box center [316, 20] width 45 height 14
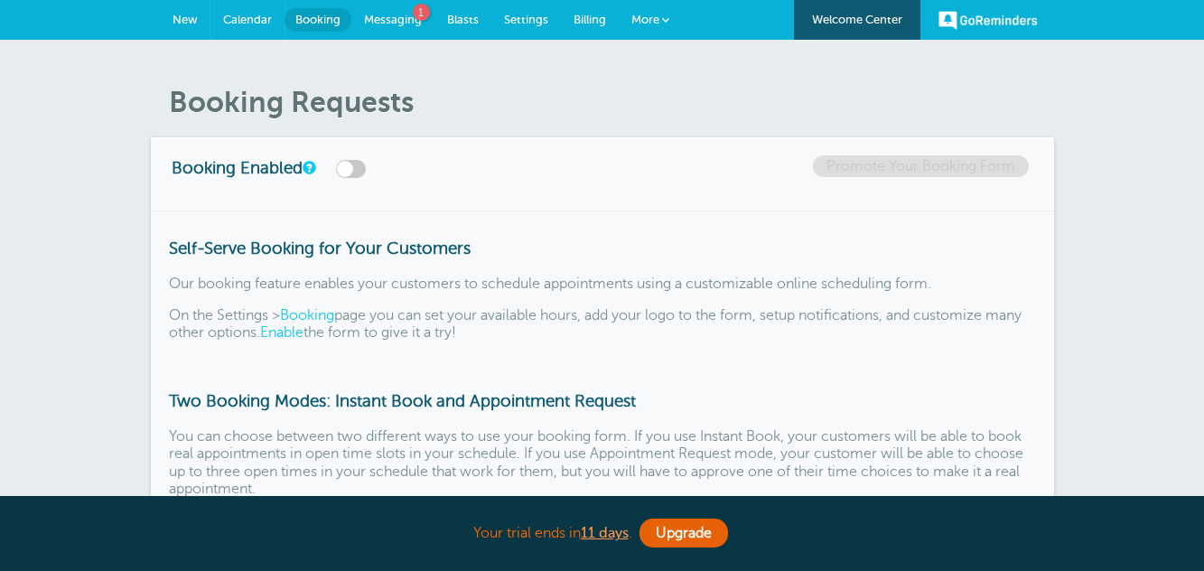
click at [238, 22] on span "Calendar" at bounding box center [247, 20] width 49 height 14
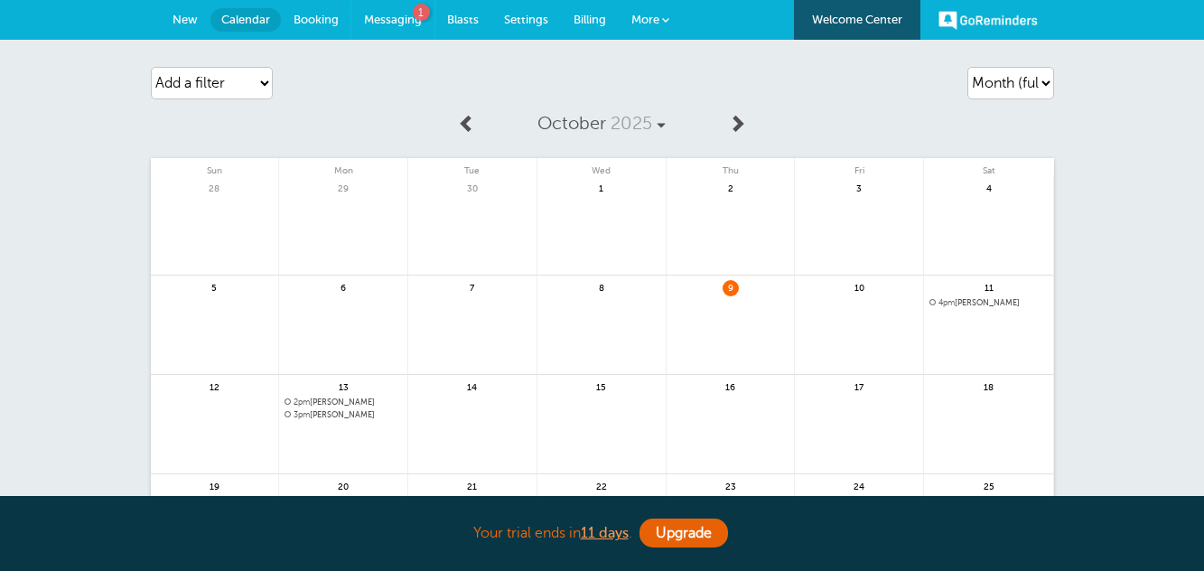
click at [381, 13] on span "Messaging" at bounding box center [393, 20] width 58 height 14
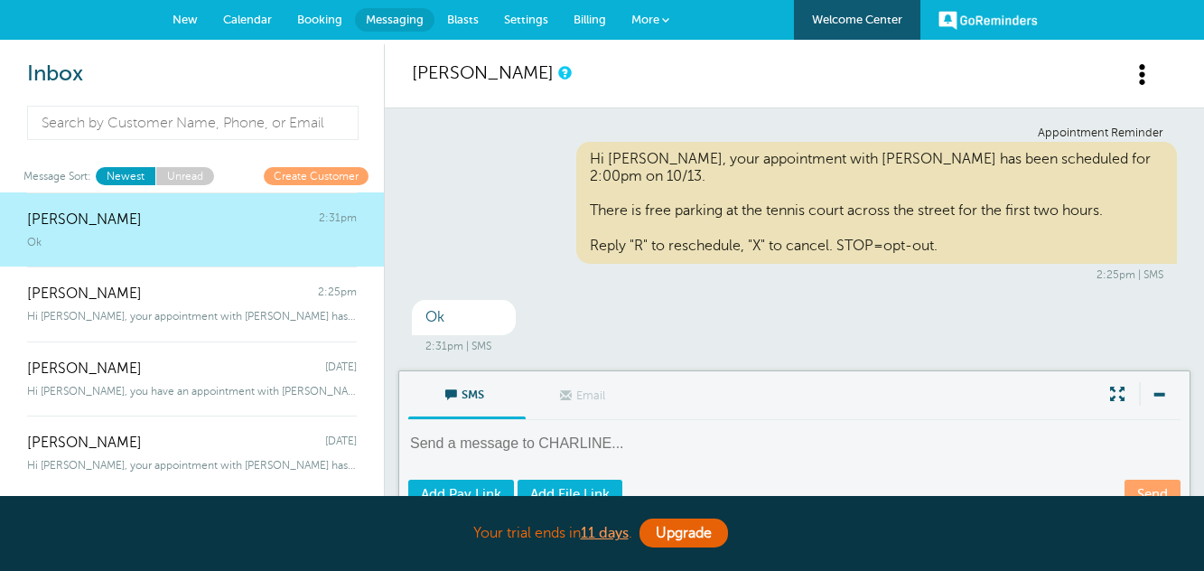
drag, startPoint x: 210, startPoint y: 25, endPoint x: 359, endPoint y: 48, distance: 149.9
click at [238, 14] on span "Calendar" at bounding box center [247, 20] width 49 height 14
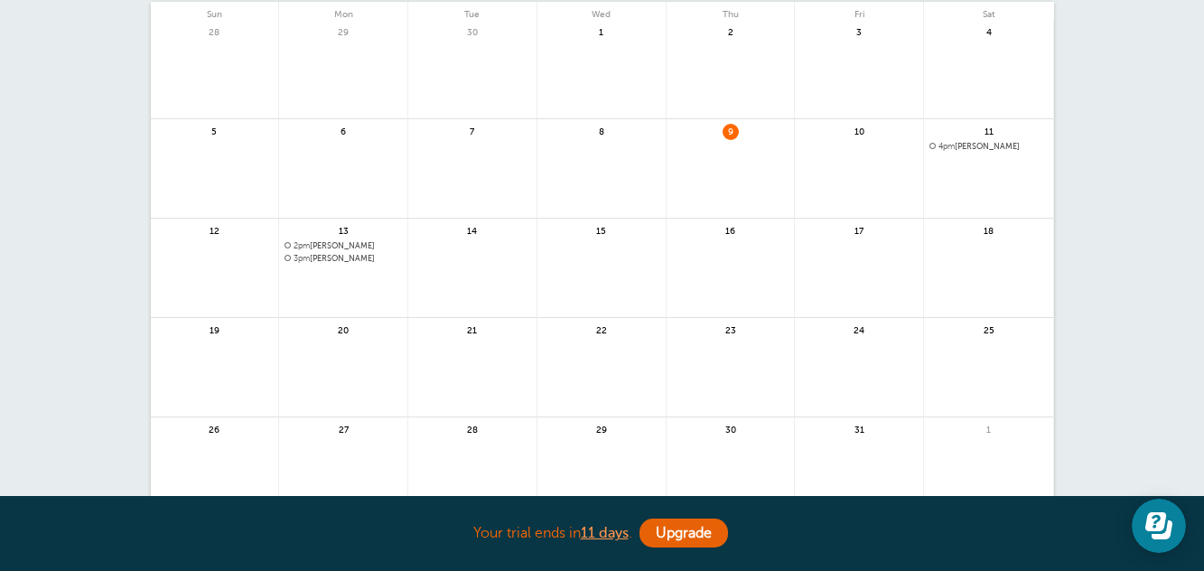
scroll to position [181, 0]
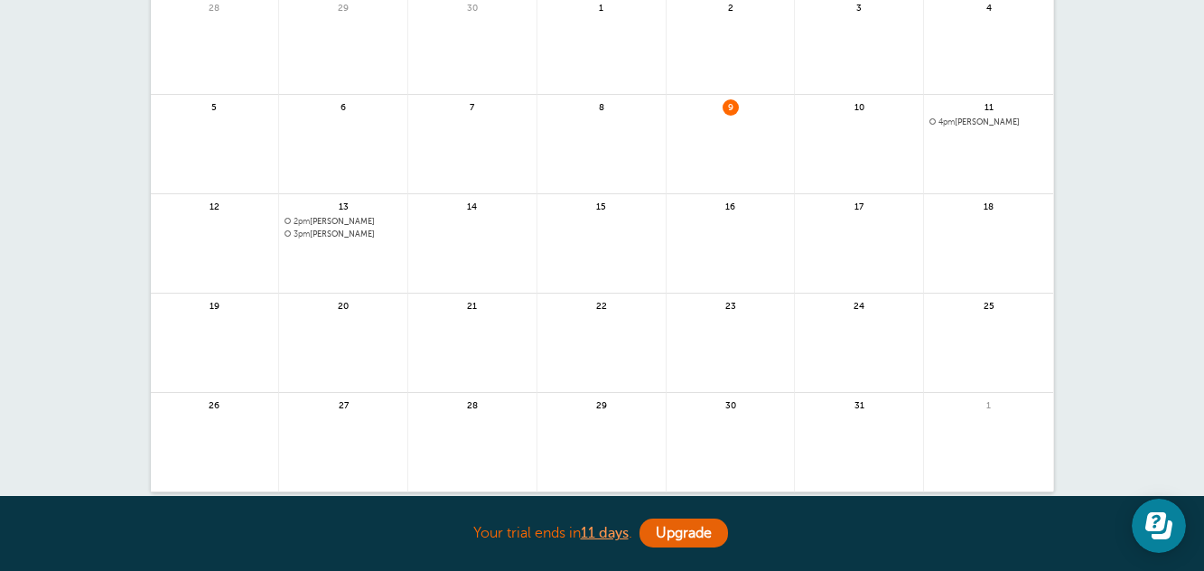
click at [603, 243] on link at bounding box center [602, 254] width 128 height 79
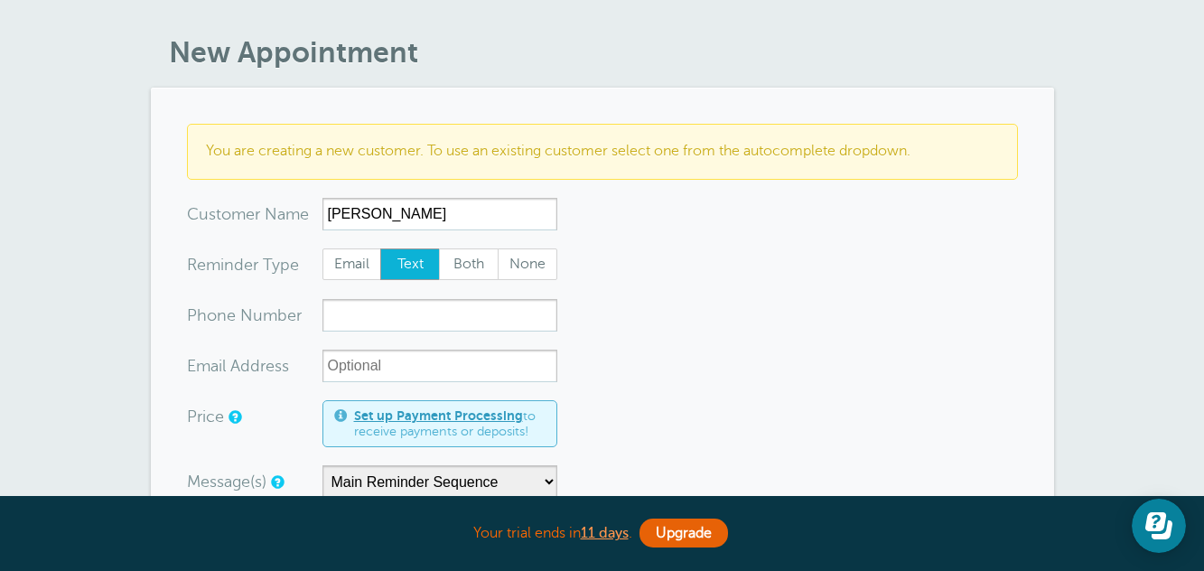
scroll to position [90, 0]
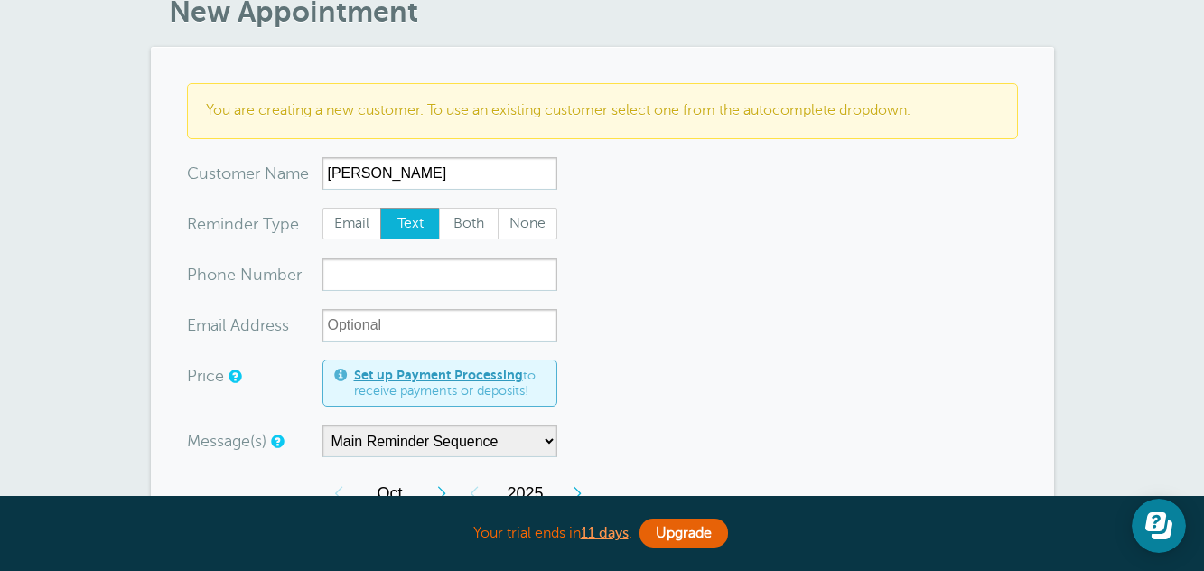
type input "[PERSON_NAME]"
click at [402, 286] on input "xxx-no-autofill" at bounding box center [440, 274] width 235 height 33
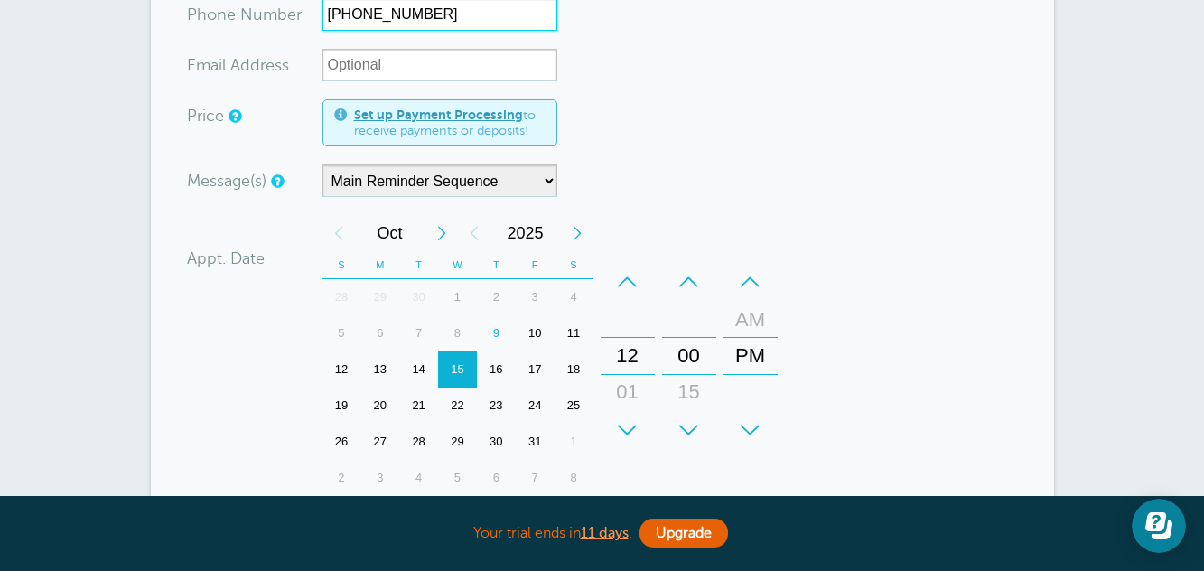
scroll to position [361, 0]
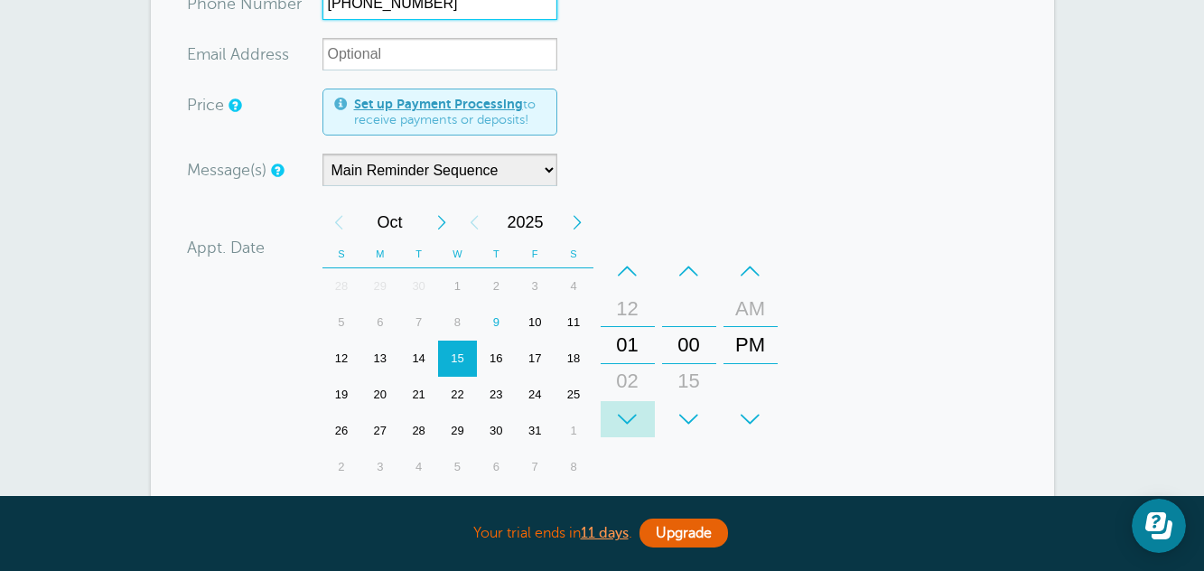
click at [633, 411] on div "+" at bounding box center [628, 419] width 54 height 36
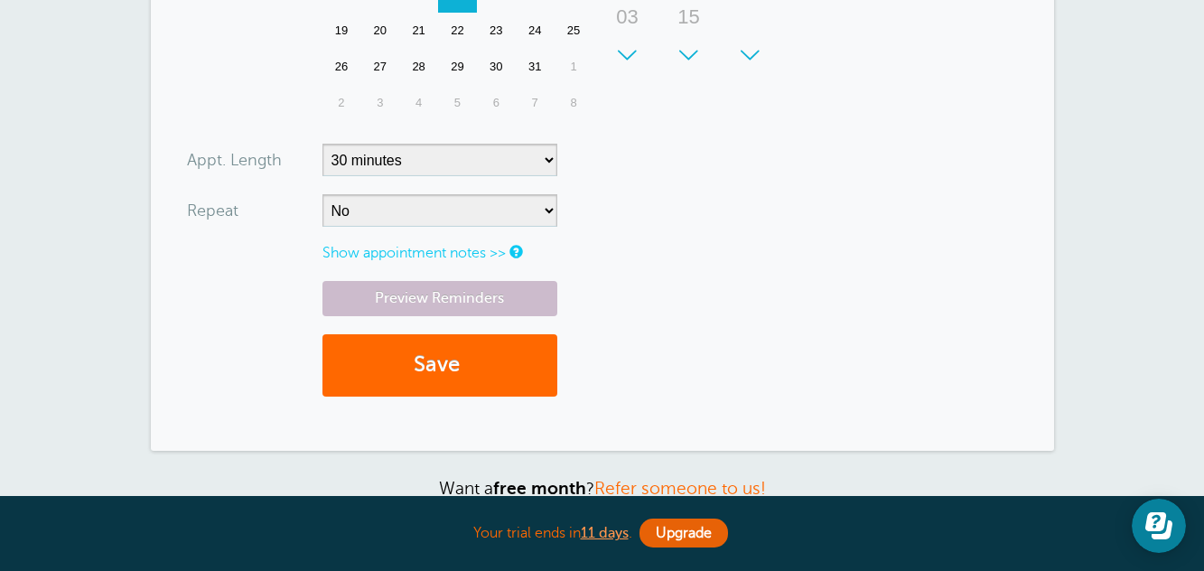
scroll to position [723, 0]
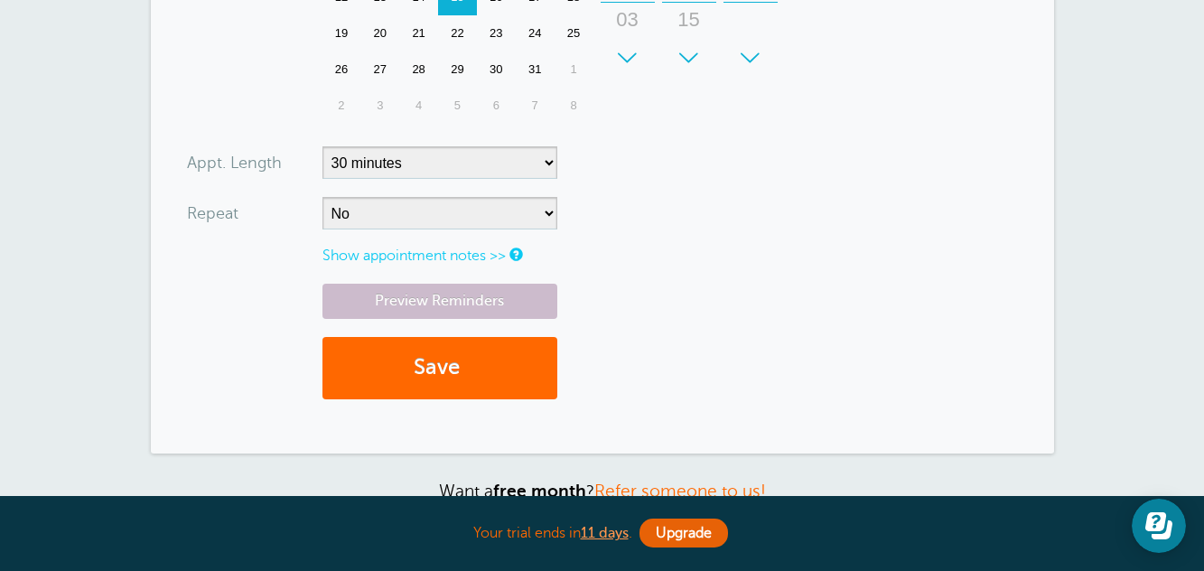
type input "917-442-0362"
click at [539, 159] on select "5 minutes 10 minutes 15 minutes 20 minutes 25 minutes 30 minutes 35 minutes 40 …" at bounding box center [440, 162] width 235 height 33
select select "60"
click at [323, 146] on select "5 minutes 10 minutes 15 minutes 20 minutes 25 minutes 30 minutes 35 minutes 40 …" at bounding box center [440, 162] width 235 height 33
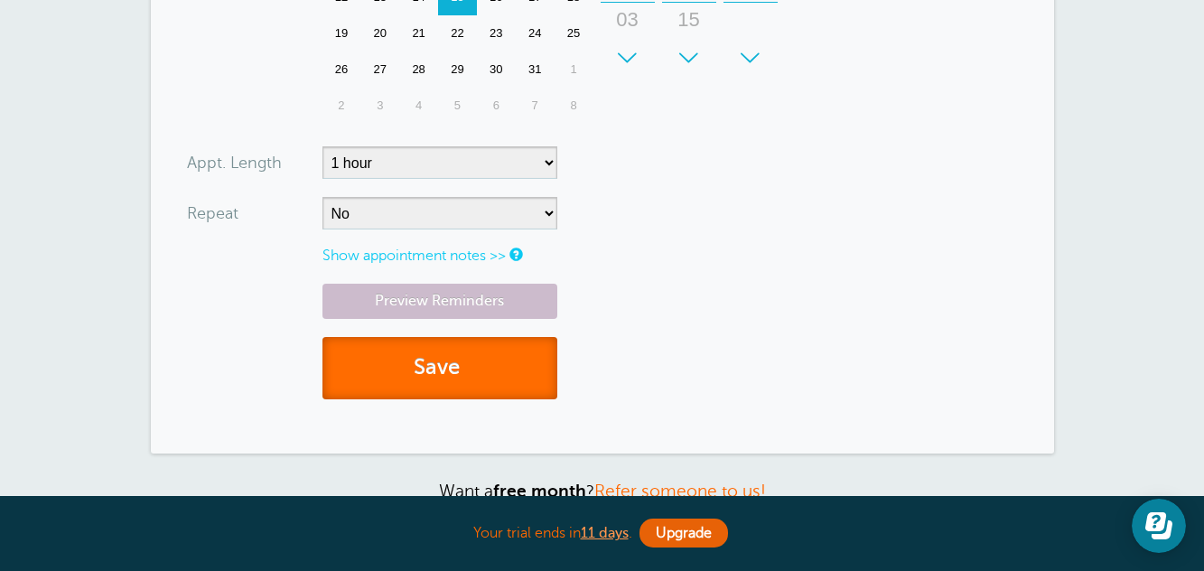
click at [452, 371] on button "Save" at bounding box center [440, 368] width 235 height 62
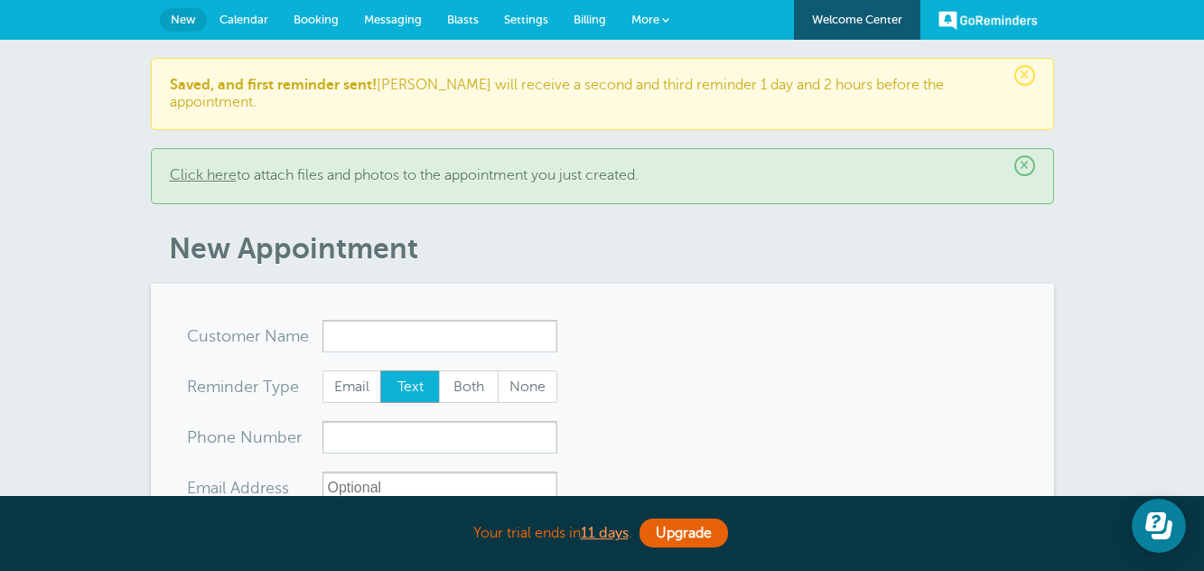
click at [248, 22] on span "Calendar" at bounding box center [244, 20] width 49 height 14
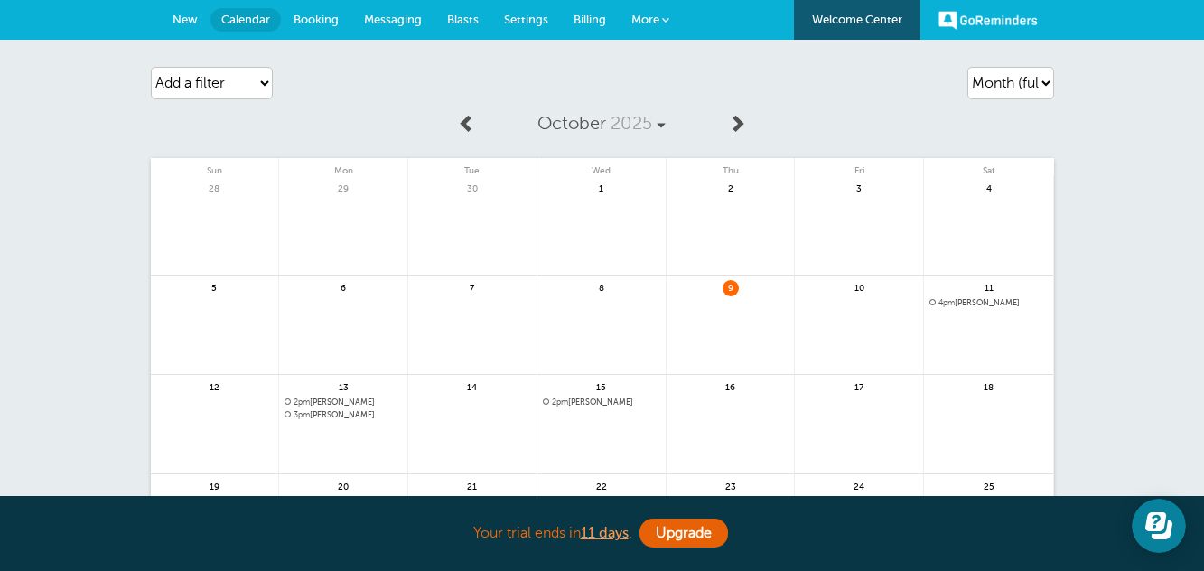
click at [409, 20] on span "Messaging" at bounding box center [393, 20] width 58 height 14
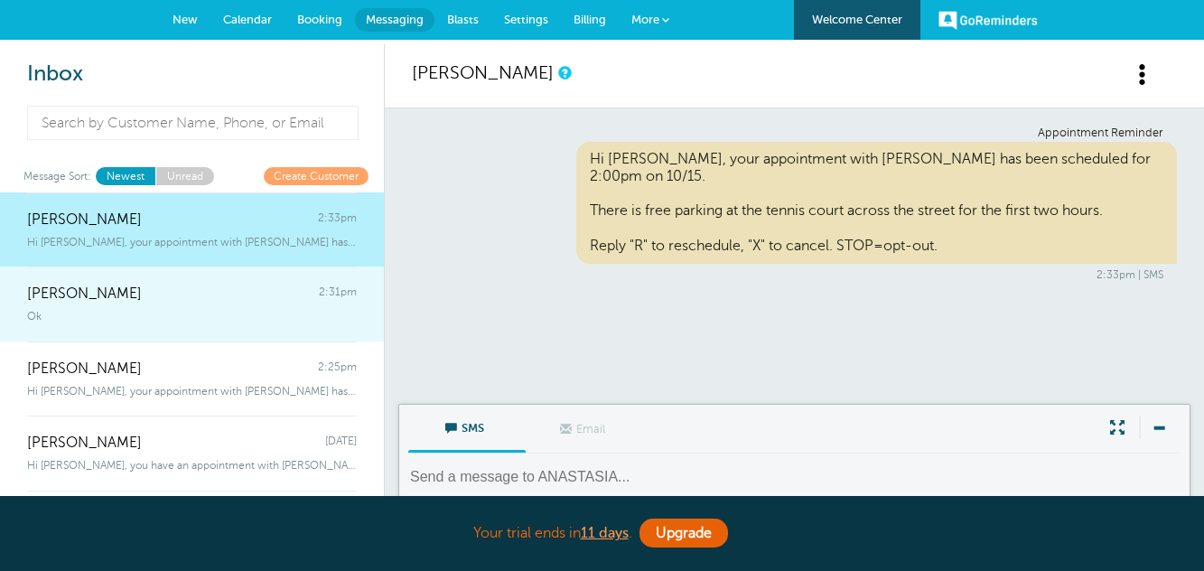
click at [187, 291] on div "CHARLINE BLAKE 2:31pm" at bounding box center [192, 285] width 330 height 36
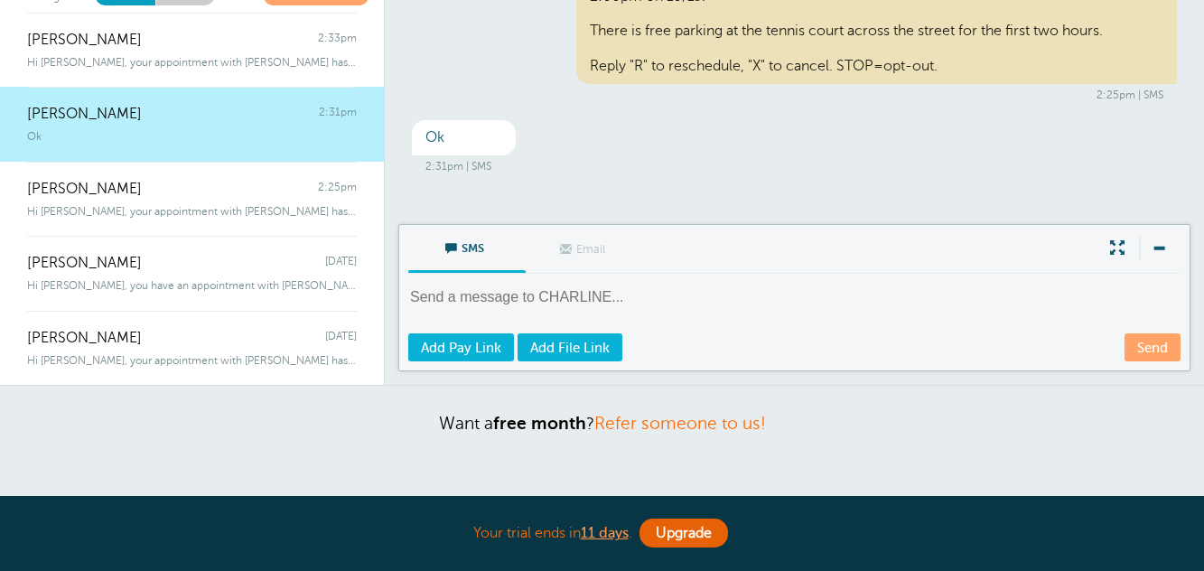
scroll to position [181, 0]
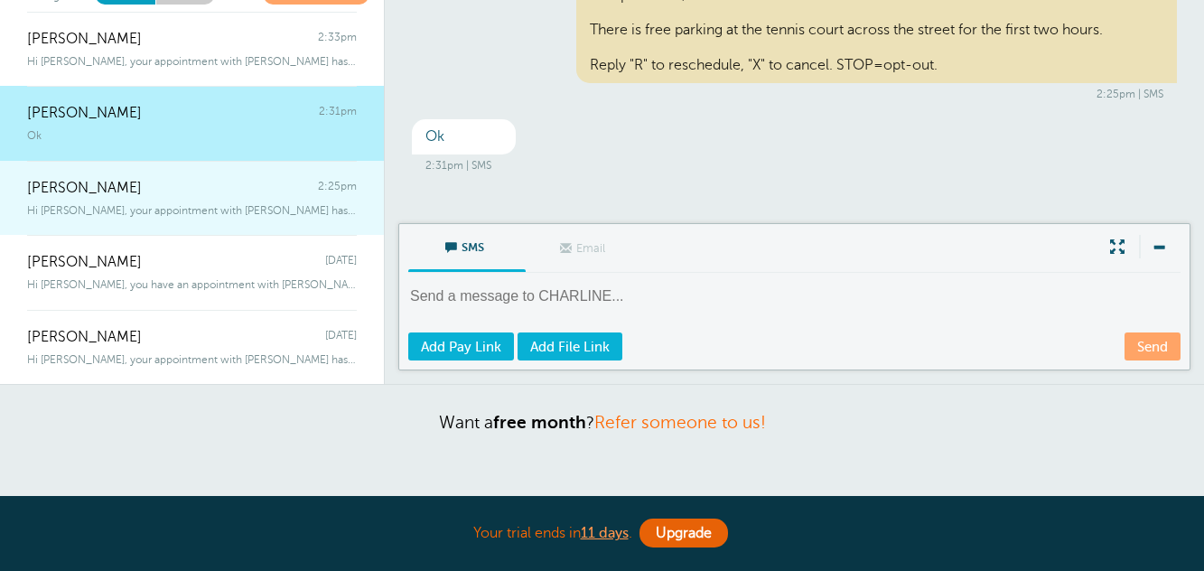
click at [219, 228] on link "MARIA D HOLLANDA 2:25pm Hi MARIA, your appointment with Dr. Brandeis has been s…" at bounding box center [192, 198] width 384 height 75
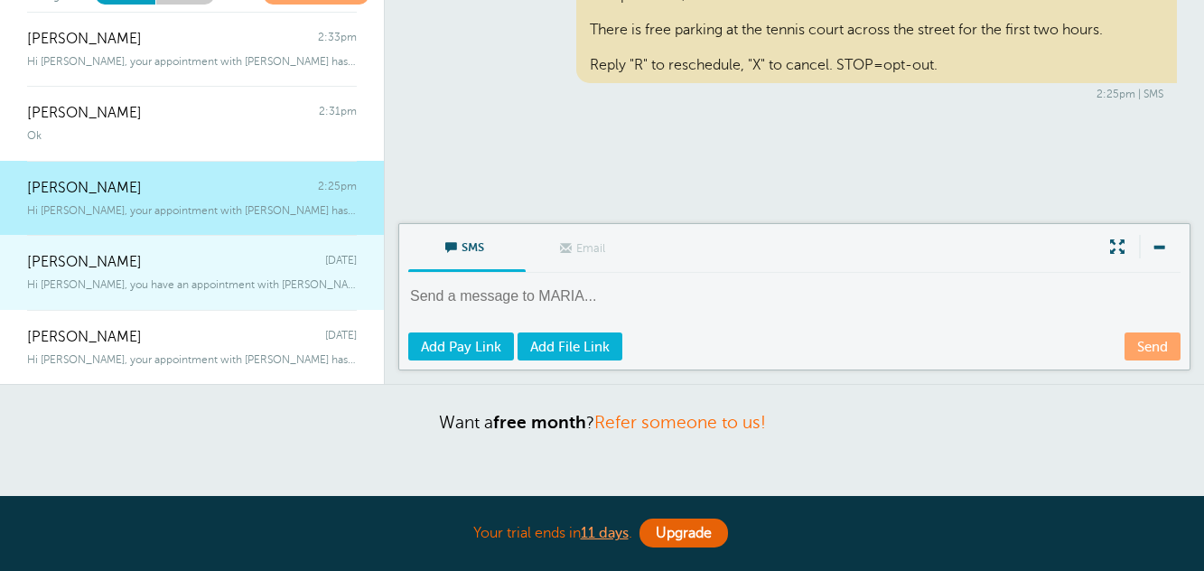
click at [182, 293] on link "EMMANUEL Wednesday Hi EMMANUEL, you have an appointment with emmanuel brandeis …" at bounding box center [192, 272] width 384 height 75
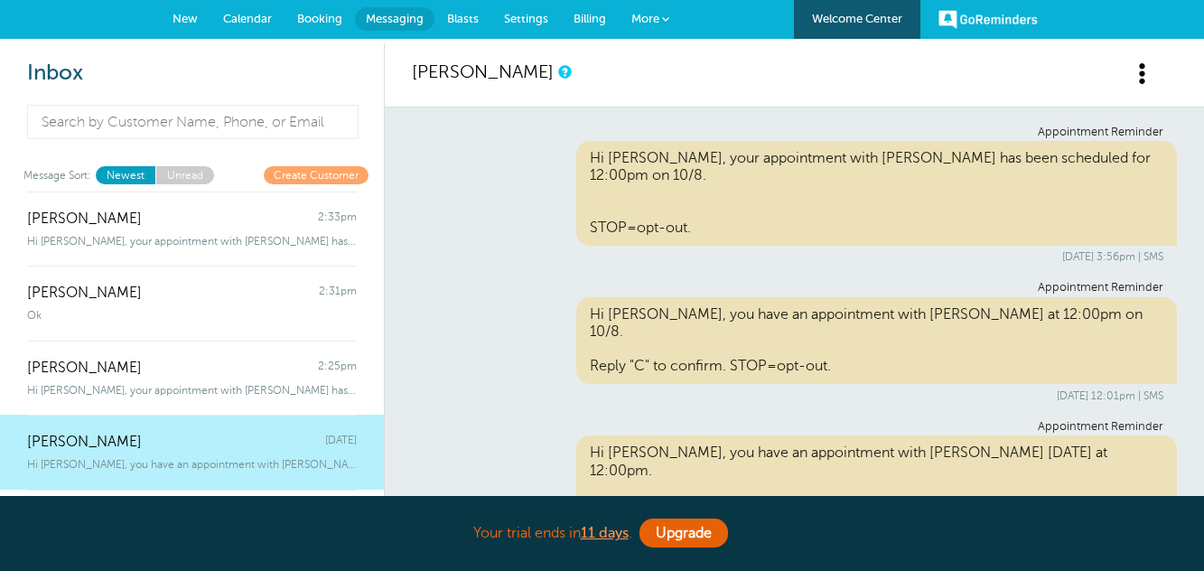
scroll to position [0, 0]
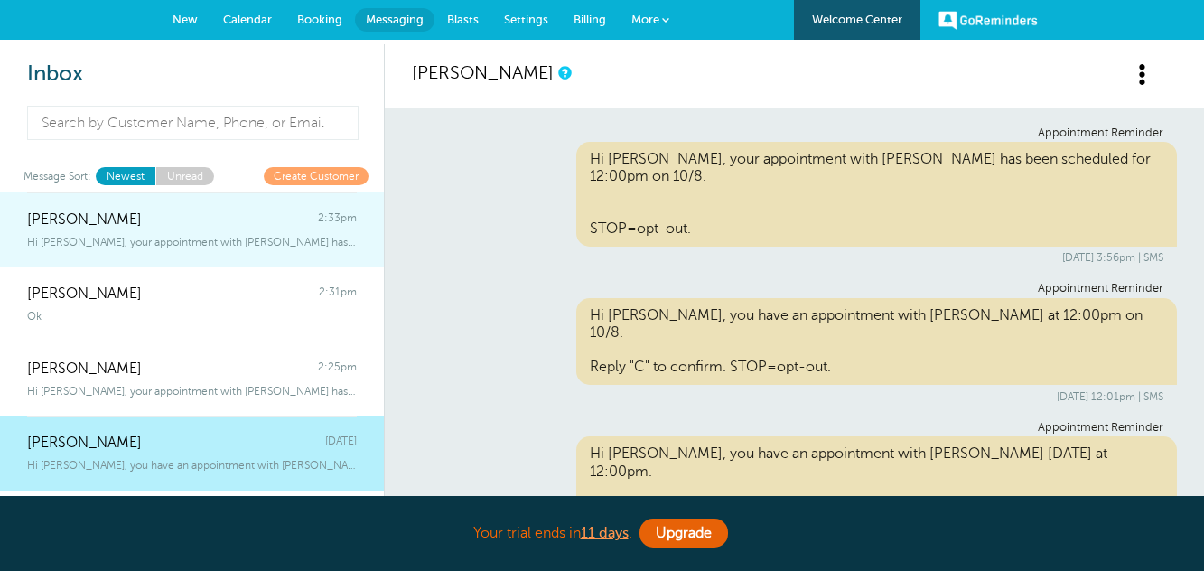
click at [130, 220] on span "[PERSON_NAME]" at bounding box center [84, 219] width 115 height 17
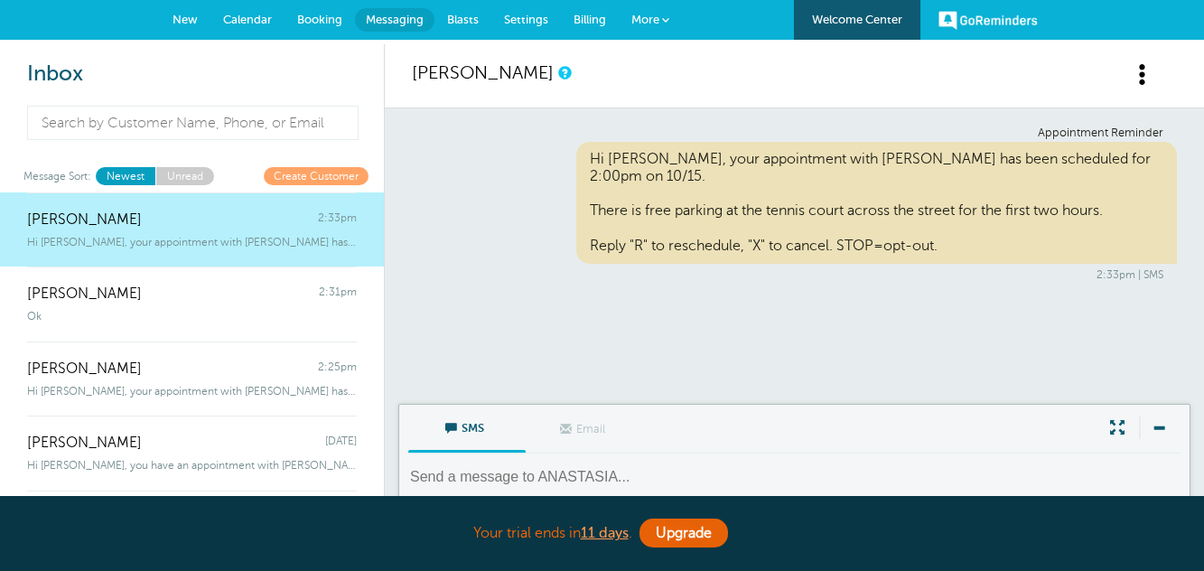
click at [228, 17] on span "Calendar" at bounding box center [247, 20] width 49 height 14
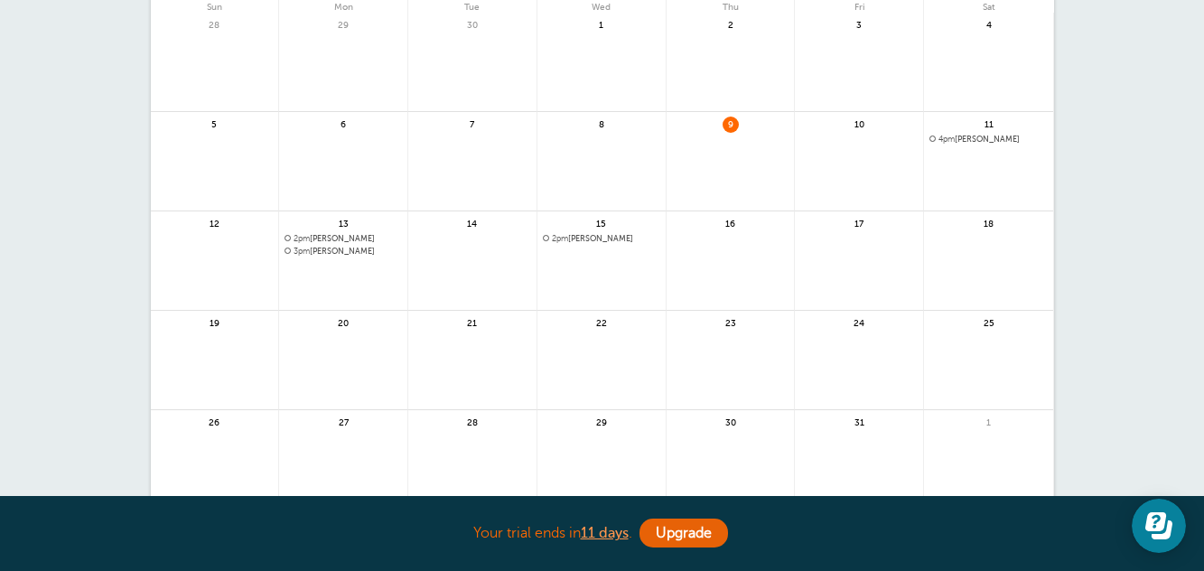
scroll to position [181, 0]
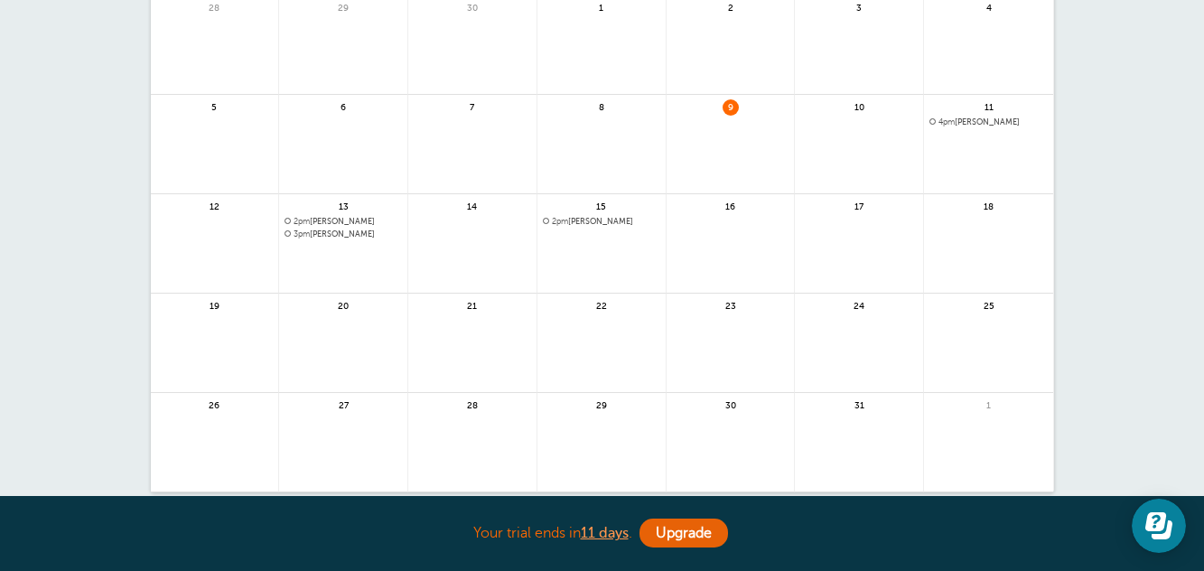
drag, startPoint x: 393, startPoint y: 244, endPoint x: 341, endPoint y: 378, distance: 143.6
click at [341, 378] on link at bounding box center [343, 353] width 128 height 79
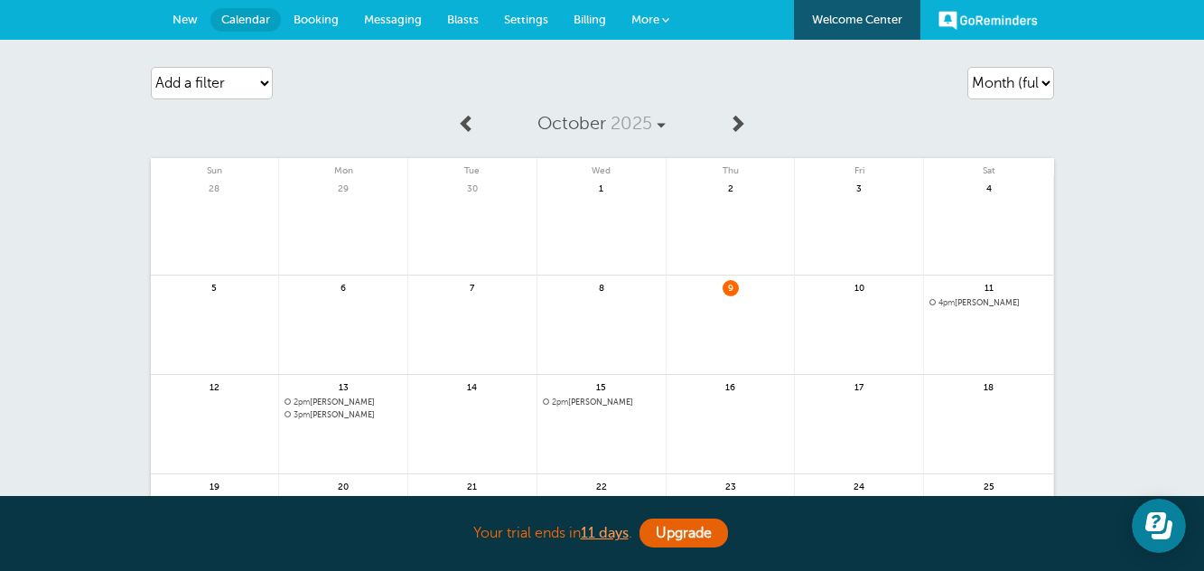
click at [574, 420] on link at bounding box center [602, 449] width 128 height 79
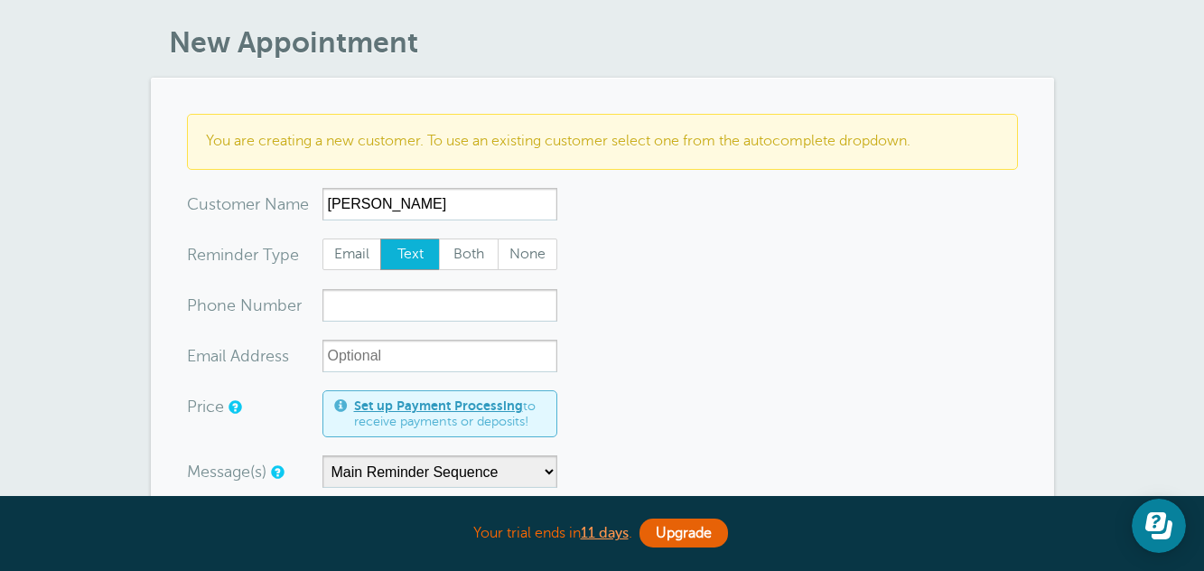
scroll to position [181, 0]
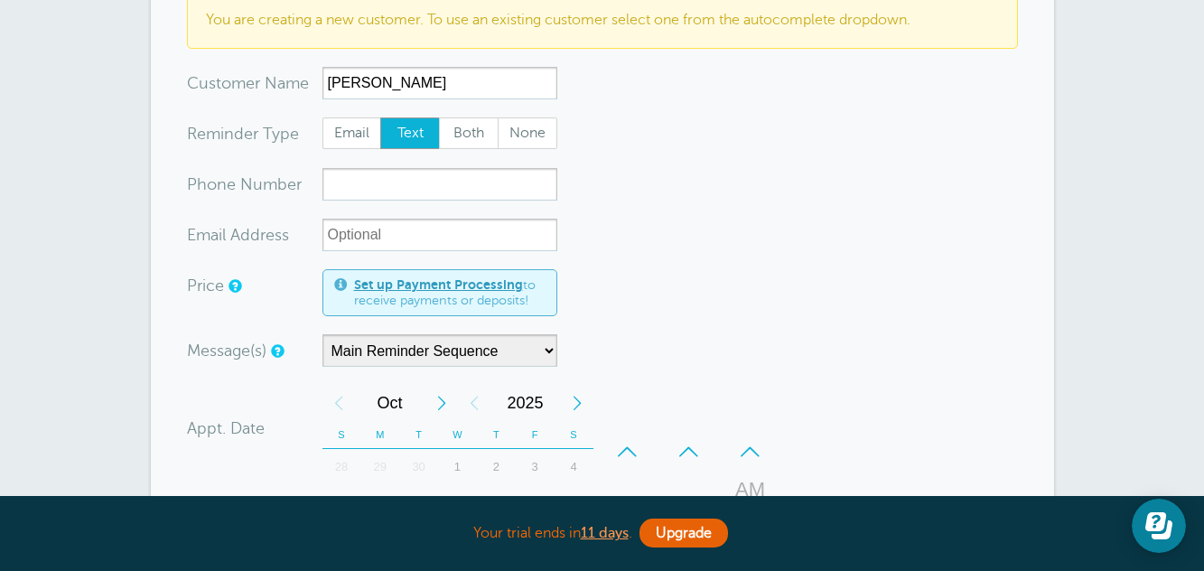
type input "[PERSON_NAME]"
click at [430, 181] on input "xxx-no-autofill" at bounding box center [440, 184] width 235 height 33
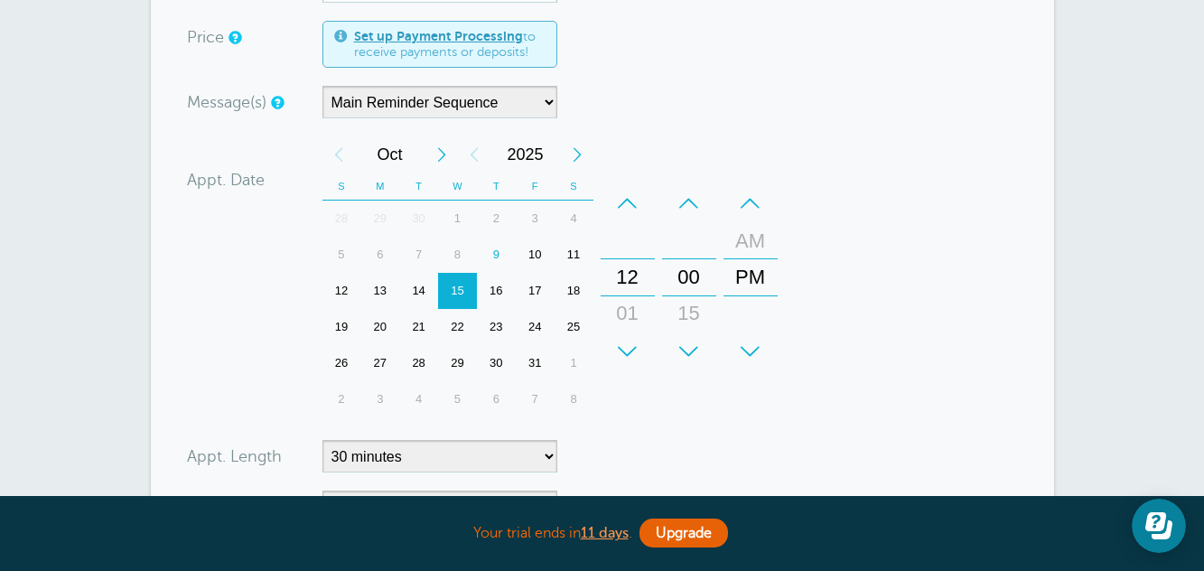
scroll to position [452, 0]
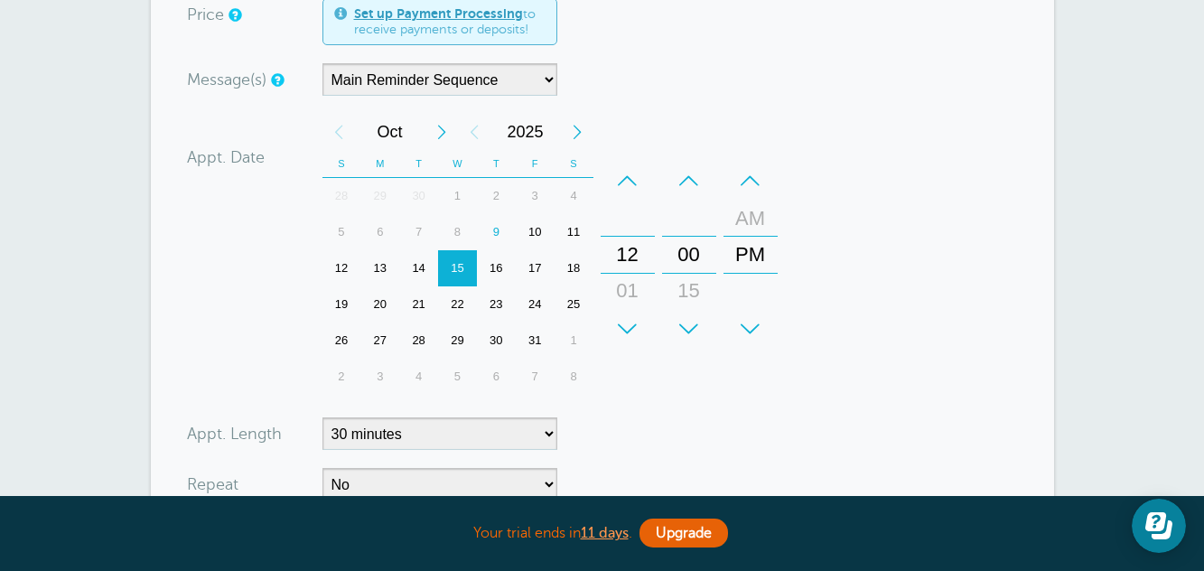
click at [627, 337] on div "+" at bounding box center [628, 329] width 54 height 36
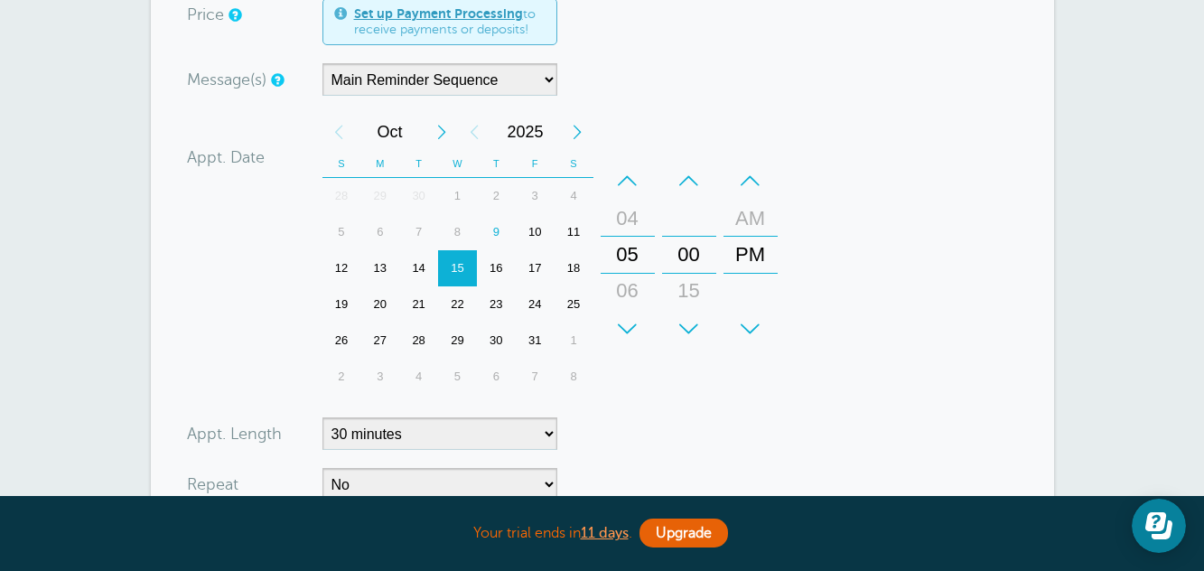
click at [626, 338] on div "+" at bounding box center [628, 329] width 54 height 36
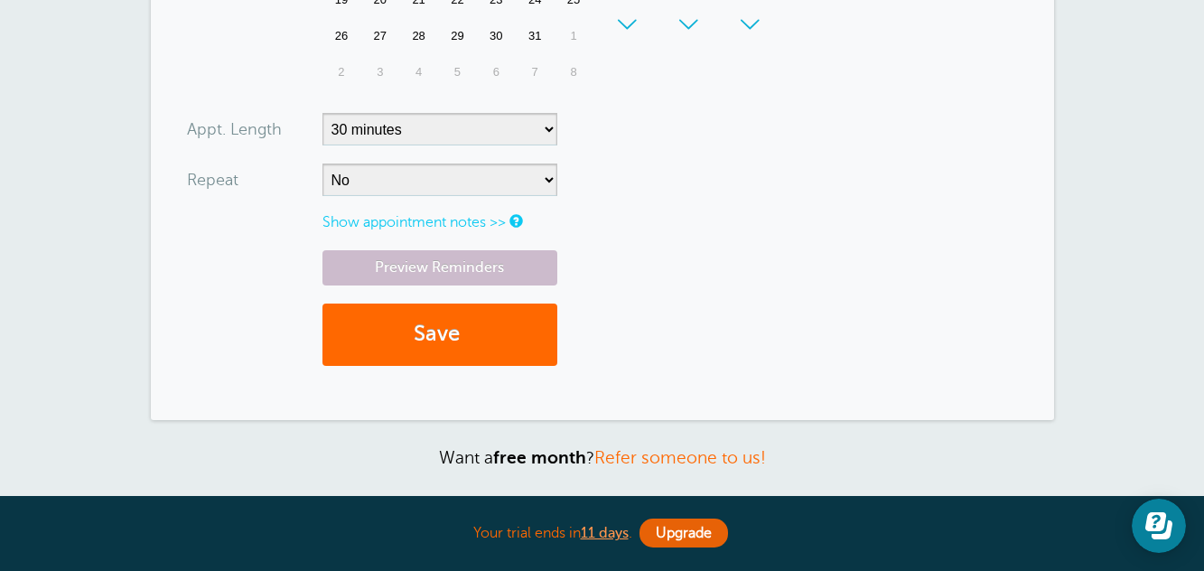
scroll to position [813, 0]
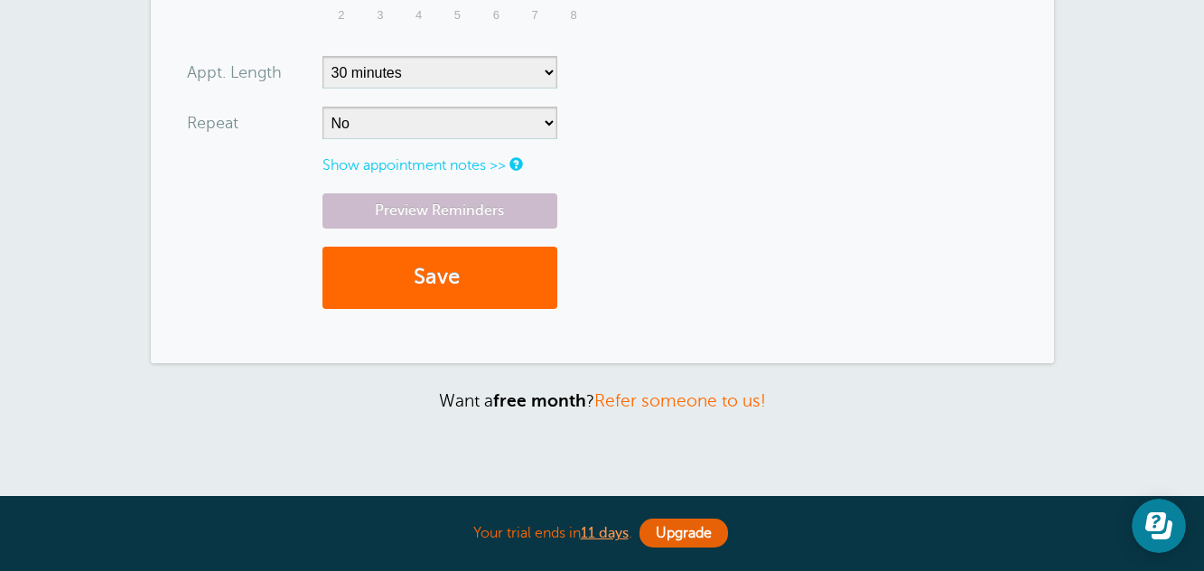
type input "310-800-5258"
click at [470, 75] on select "5 minutes 10 minutes 15 minutes 20 minutes 25 minutes 30 minutes 35 minutes 40 …" at bounding box center [440, 72] width 235 height 33
select select "60"
click at [323, 56] on select "5 minutes 10 minutes 15 minutes 20 minutes 25 minutes 30 minutes 35 minutes 40 …" at bounding box center [440, 72] width 235 height 33
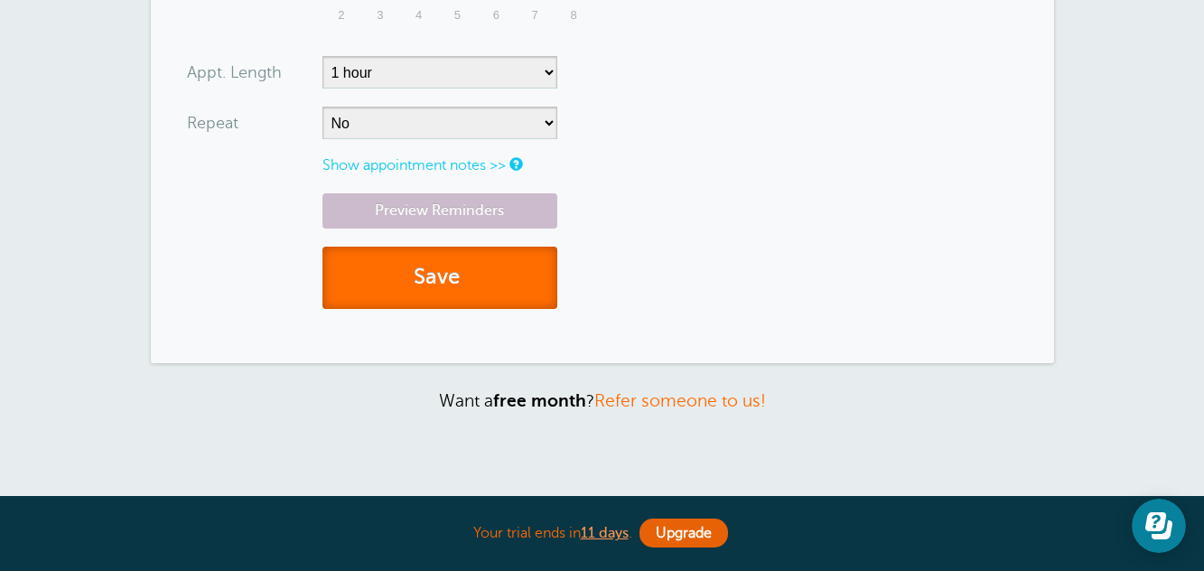
click at [445, 271] on button "Save" at bounding box center [440, 278] width 235 height 62
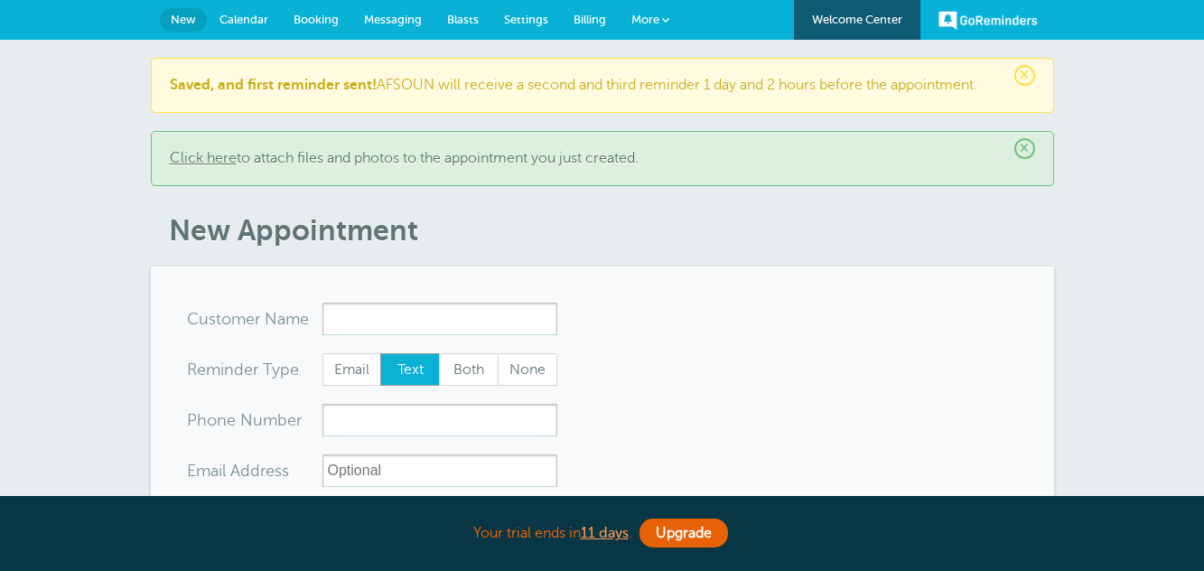
click at [251, 17] on span "Calendar" at bounding box center [244, 20] width 49 height 14
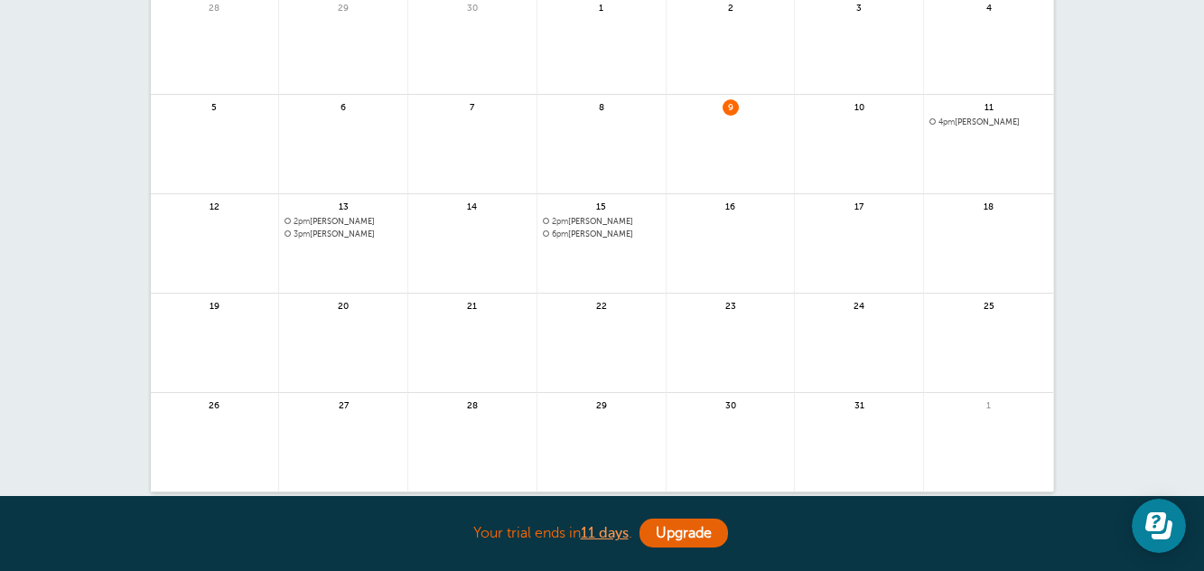
click at [642, 236] on span "6pm [PERSON_NAME]" at bounding box center [601, 234] width 117 height 10
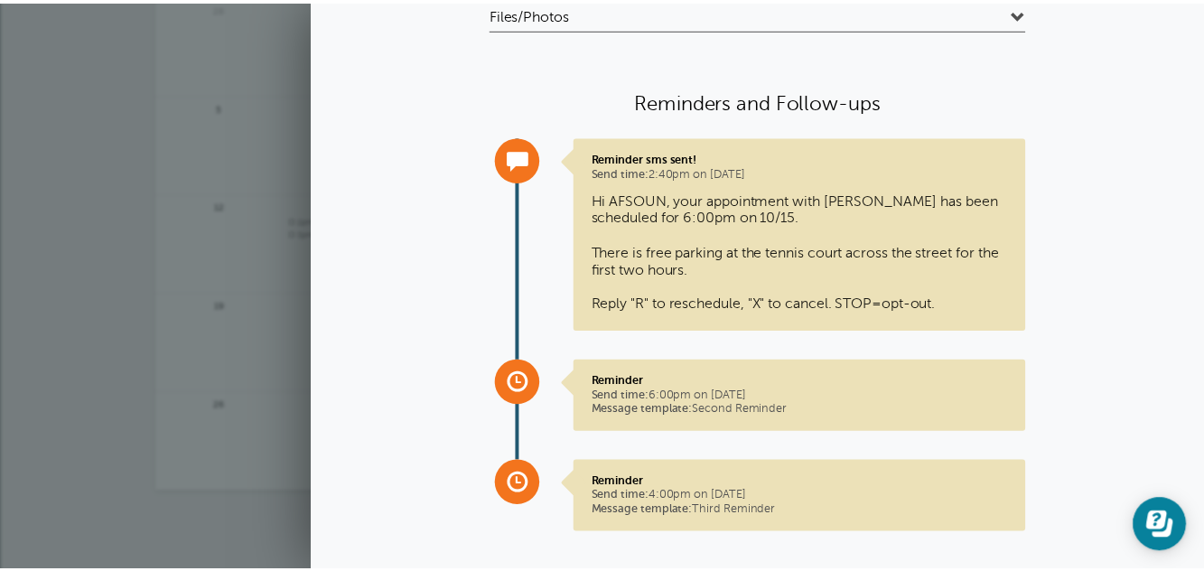
scroll to position [334, 0]
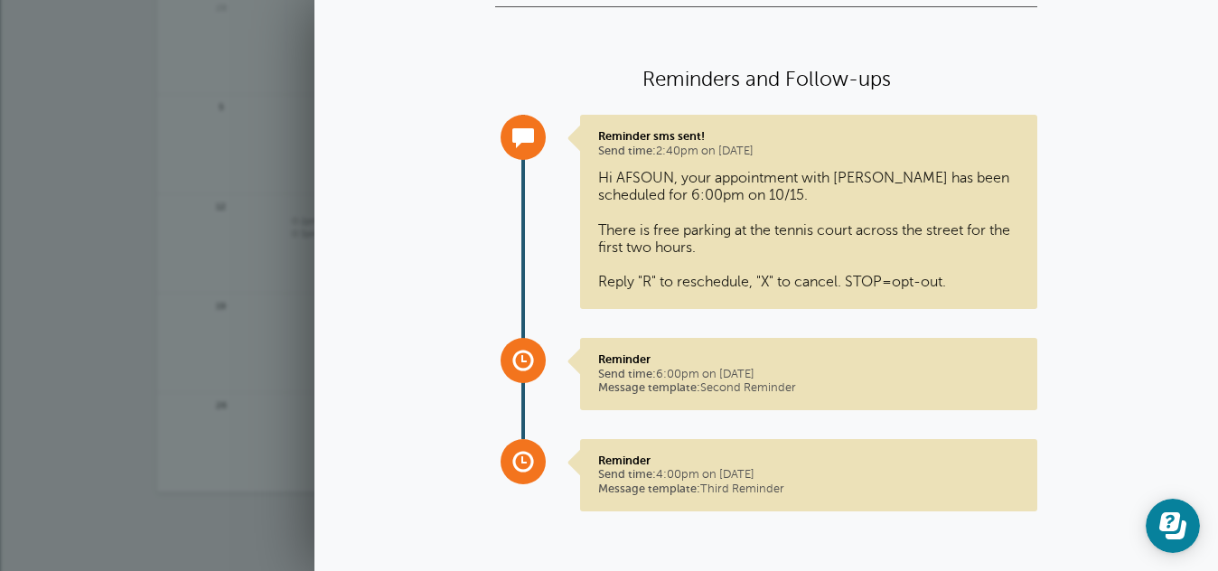
click at [131, 194] on div "Agenda Day Week Month (full view) Month (condensed) Add a filter Customer Searc…" at bounding box center [609, 245] width 1218 height 772
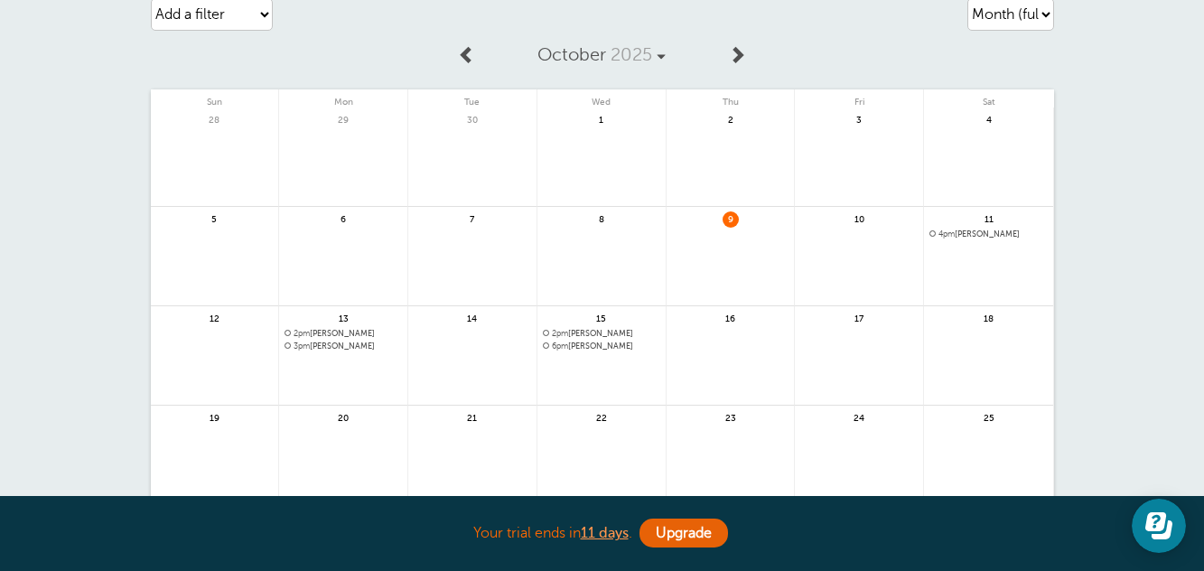
scroll to position [0, 0]
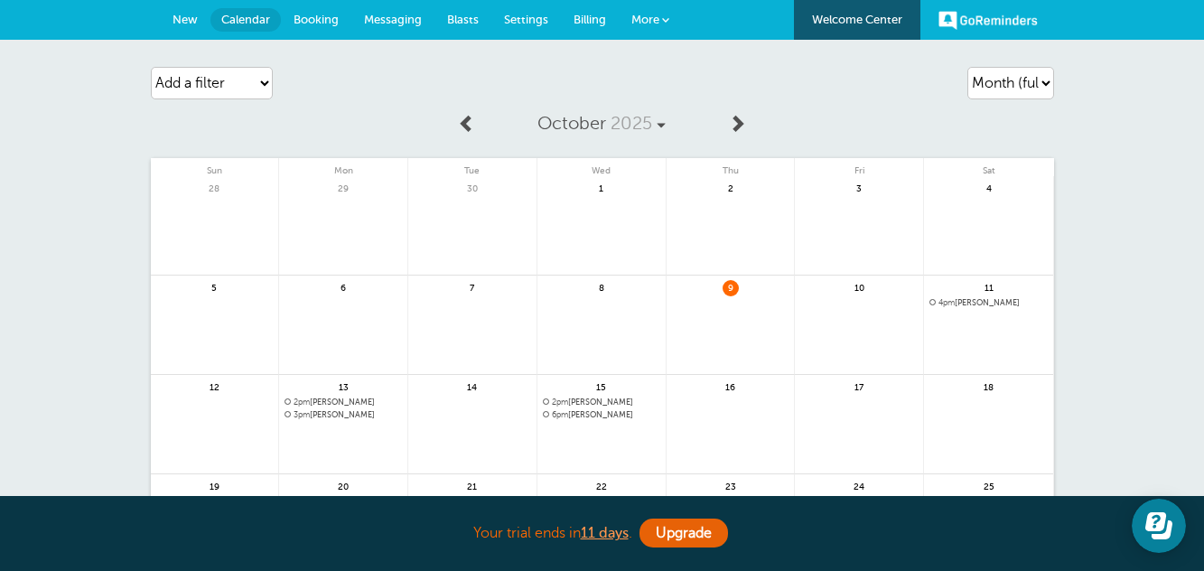
click at [359, 16] on link "Messaging" at bounding box center [392, 20] width 83 height 40
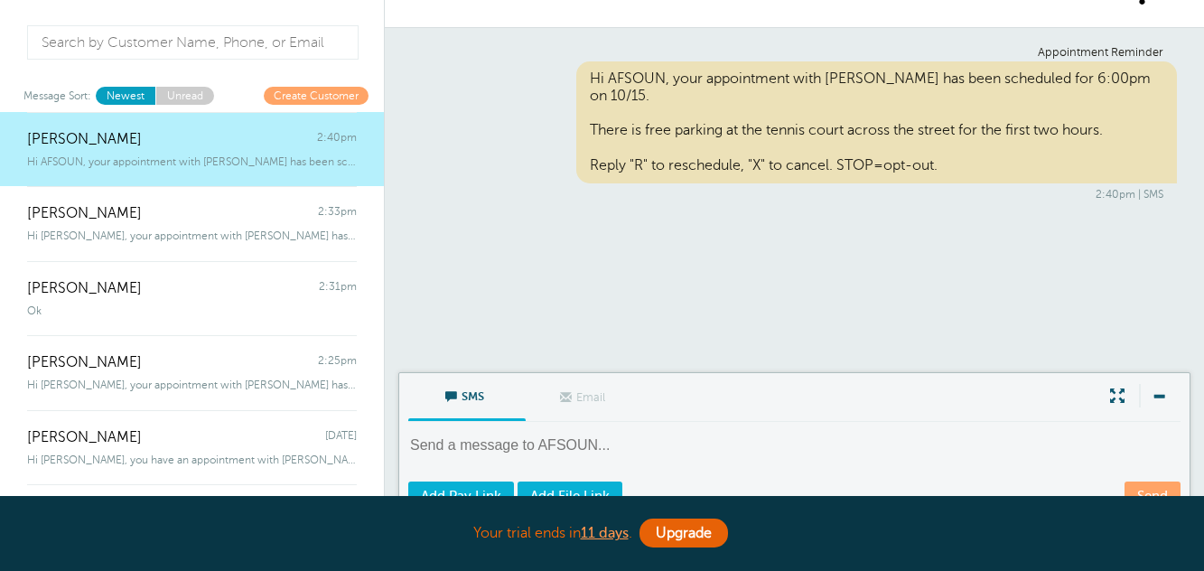
scroll to position [90, 0]
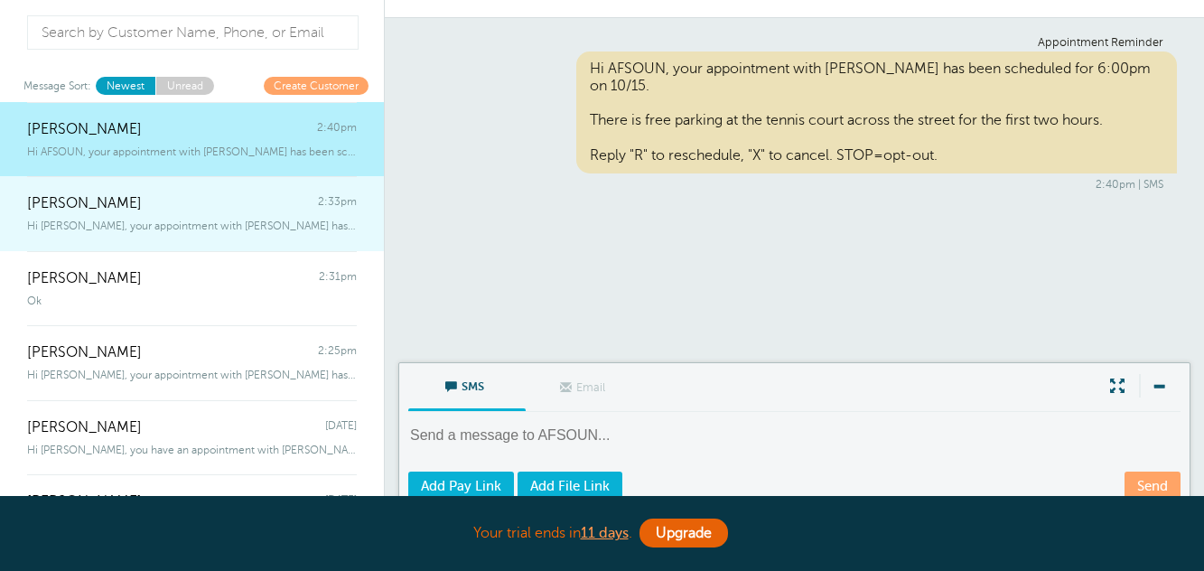
click at [284, 211] on div "[PERSON_NAME] 2:33pm" at bounding box center [192, 194] width 330 height 36
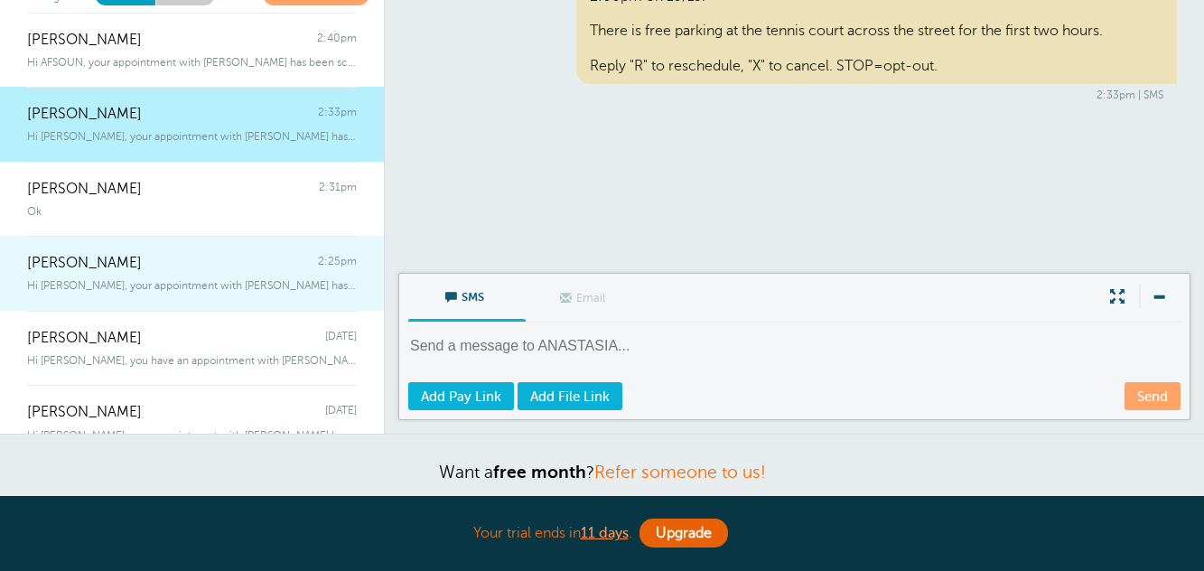
scroll to position [181, 0]
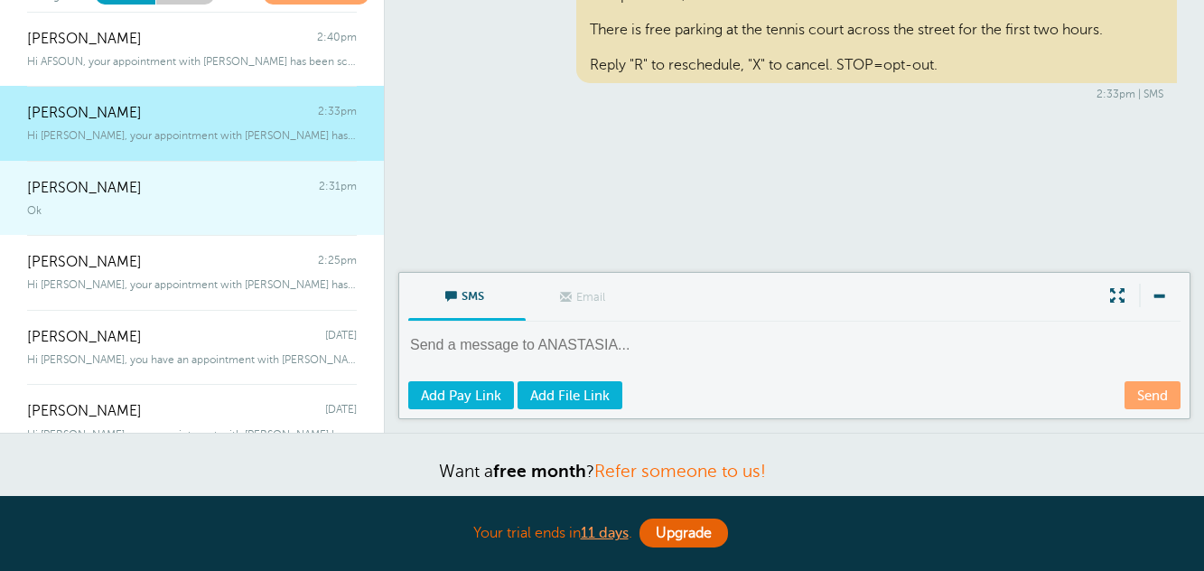
click at [59, 195] on span "[PERSON_NAME]" at bounding box center [84, 188] width 115 height 17
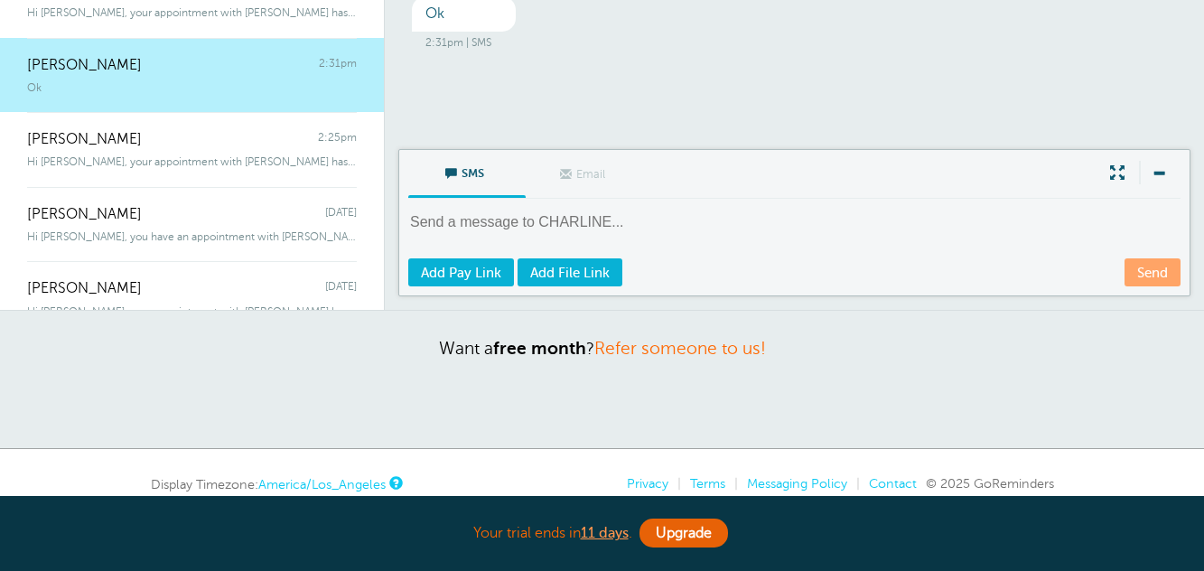
scroll to position [112, 0]
